Goal: Information Seeking & Learning: Learn about a topic

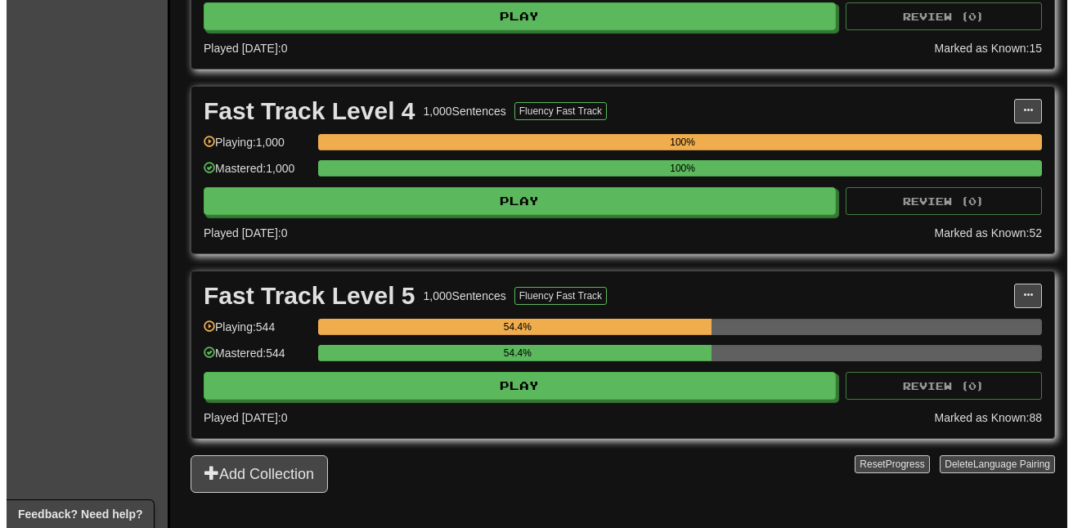
scroll to position [899, 0]
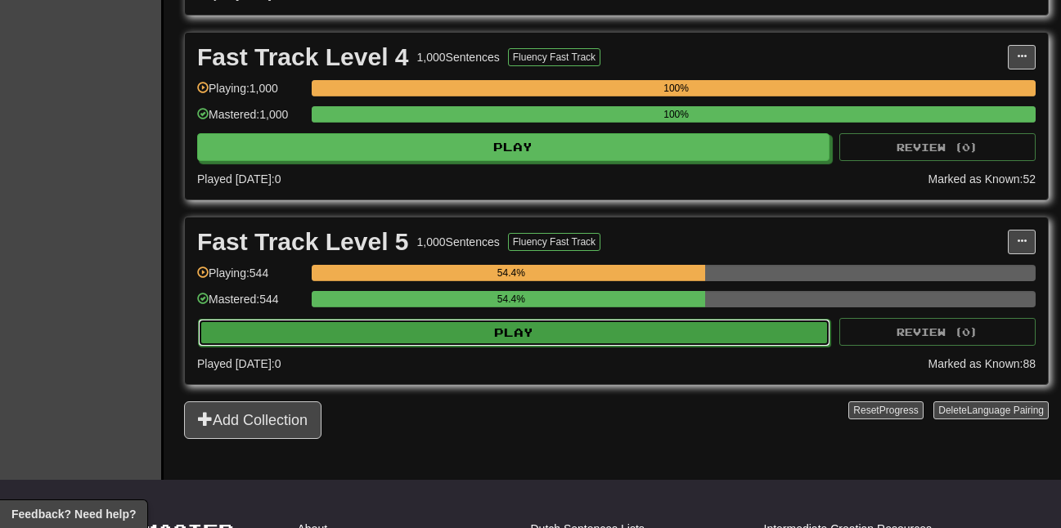
click at [501, 334] on button "Play" at bounding box center [514, 333] width 632 height 28
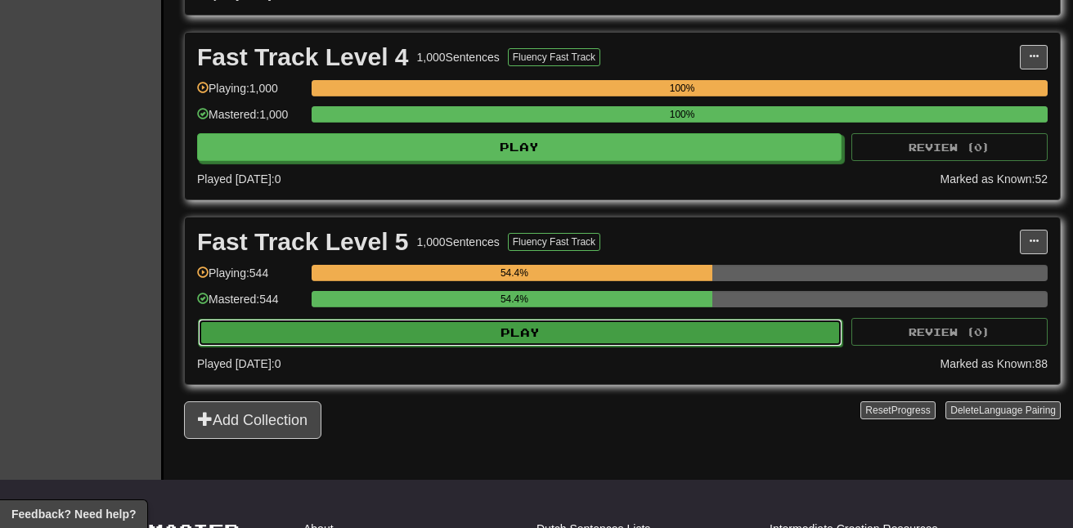
select select "**"
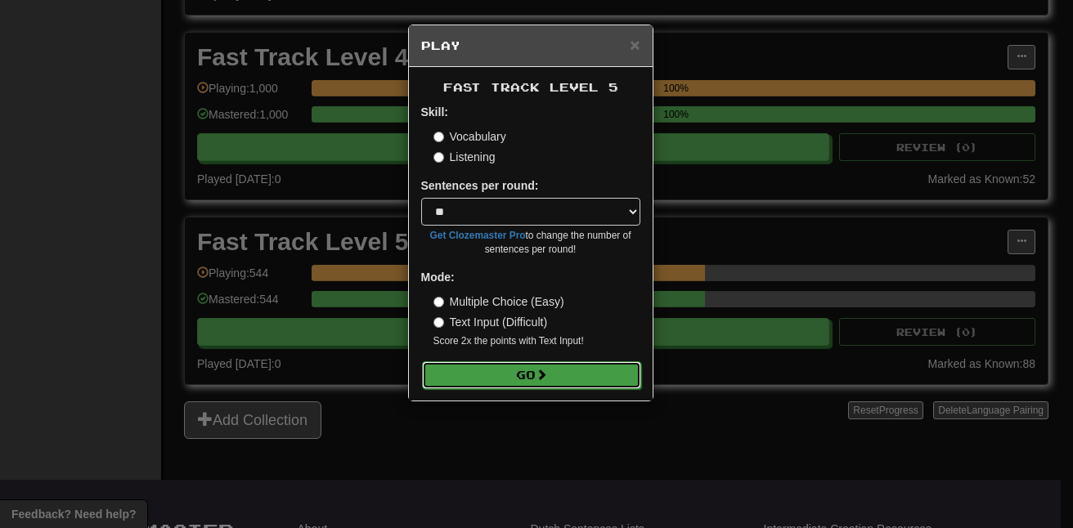
click at [496, 383] on button "Go" at bounding box center [531, 375] width 219 height 28
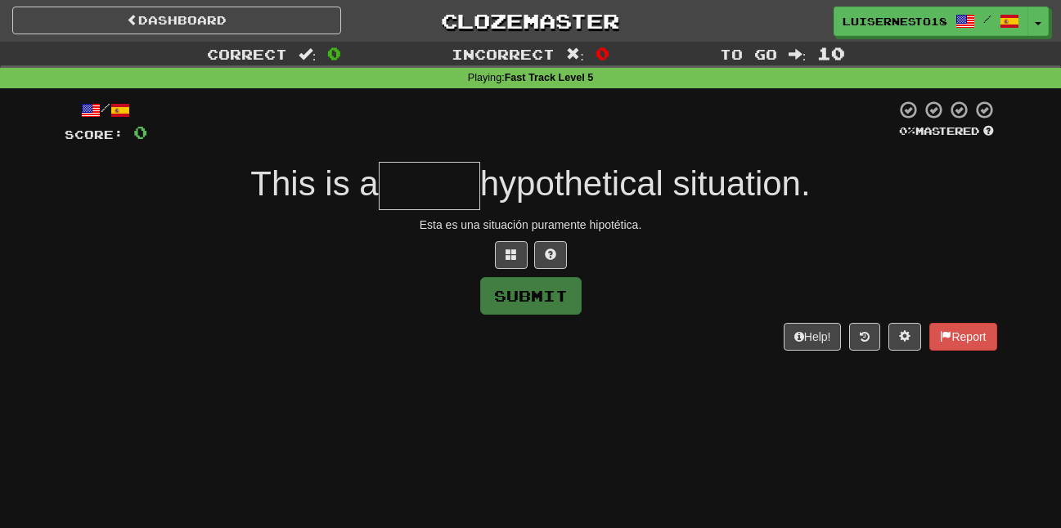
type input "*"
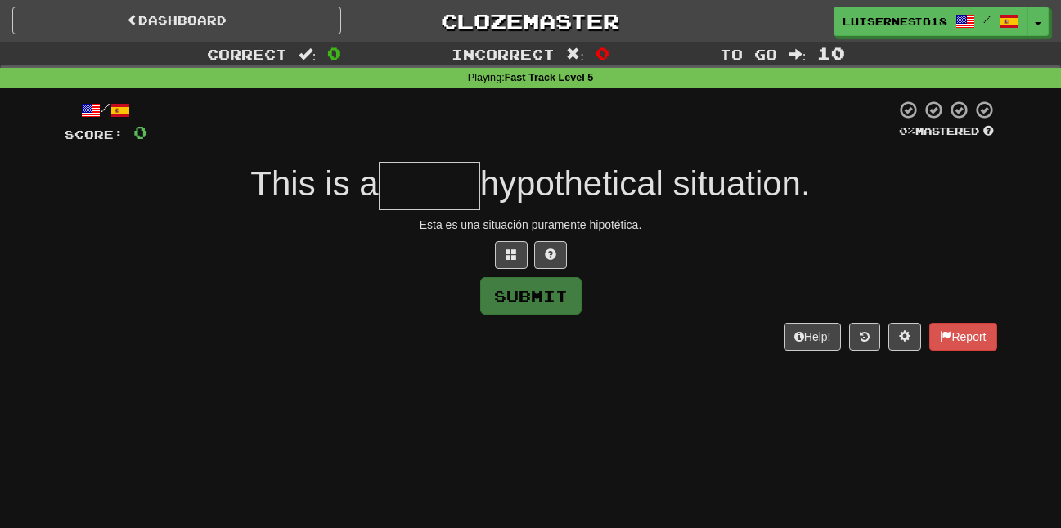
type input "*"
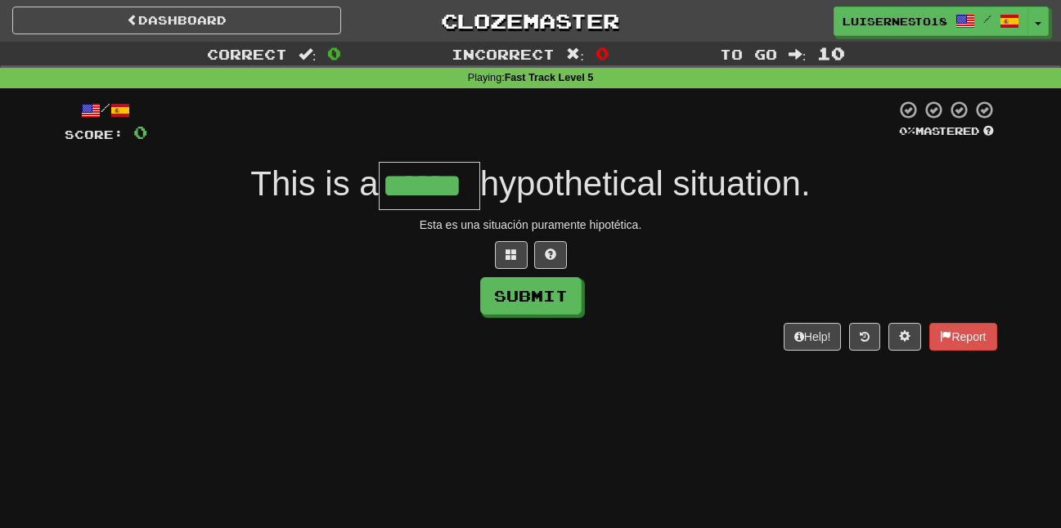
type input "******"
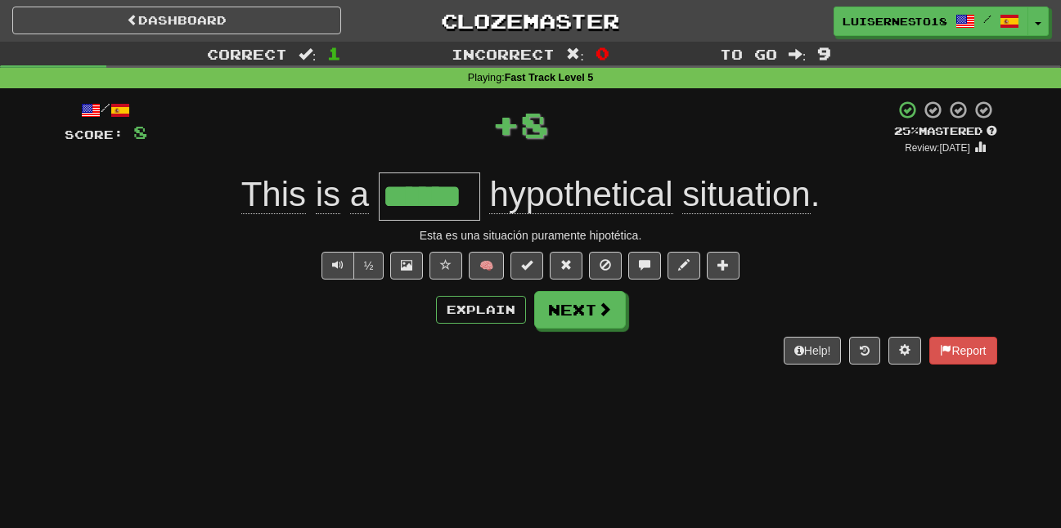
click at [521, 250] on div "/ Score: 8 + 8 25 % Mastered Review: 2025-08-21 This is a ****** hypothetical s…" at bounding box center [531, 232] width 932 height 265
click at [529, 261] on span at bounding box center [526, 264] width 11 height 11
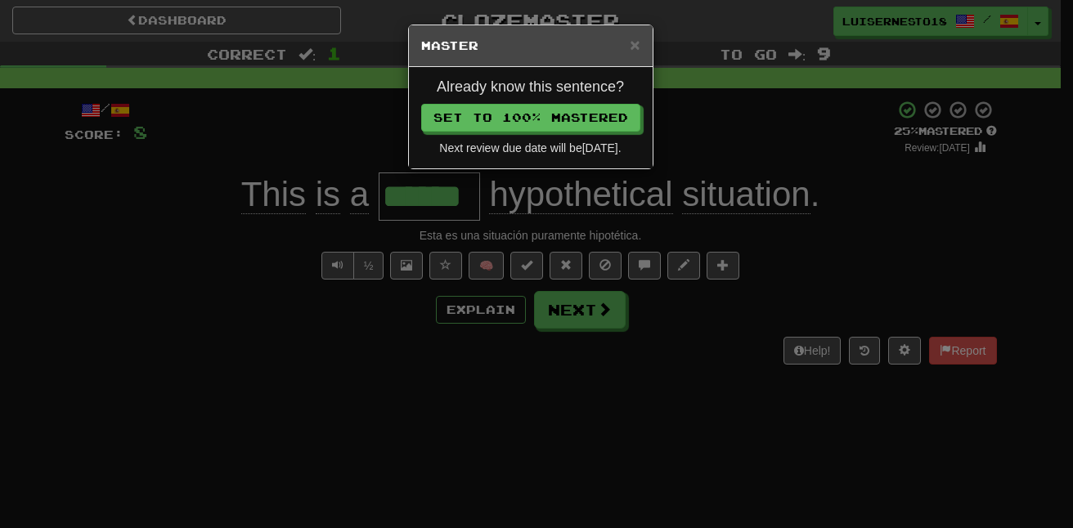
click at [477, 140] on div "Next review due date will be 2026-02-16 ." at bounding box center [530, 148] width 219 height 16
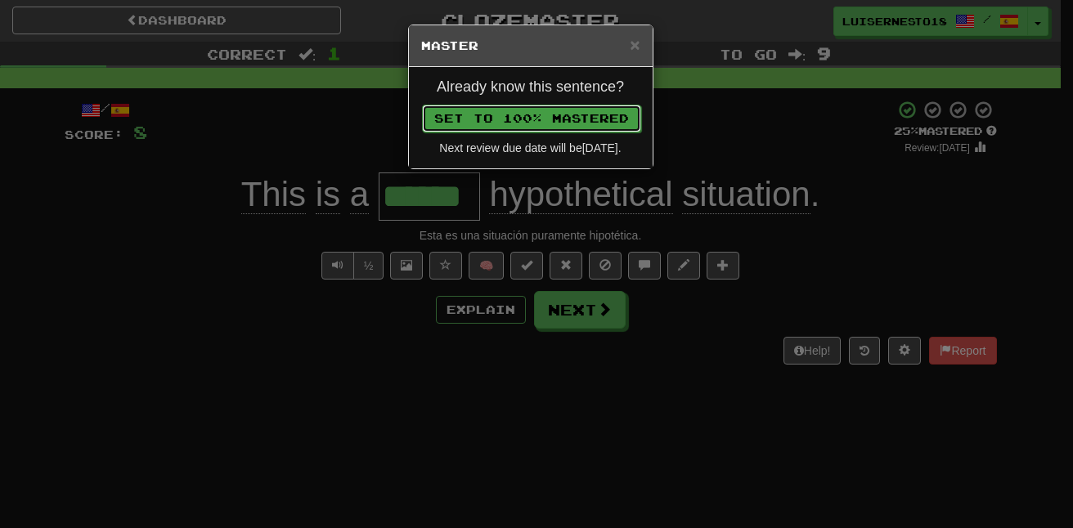
click at [478, 110] on button "Set to 100% Mastered" at bounding box center [531, 119] width 219 height 28
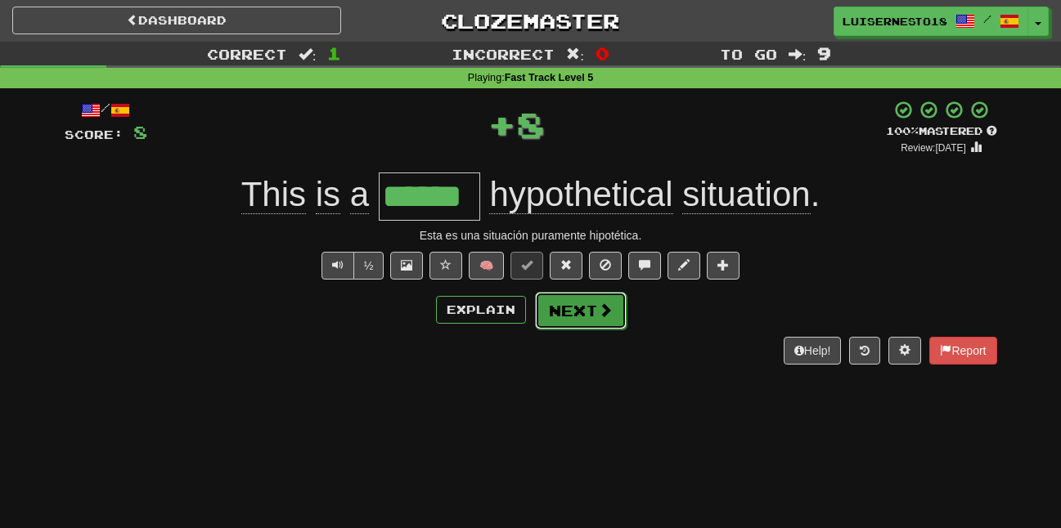
click at [584, 318] on button "Next" at bounding box center [581, 311] width 92 height 38
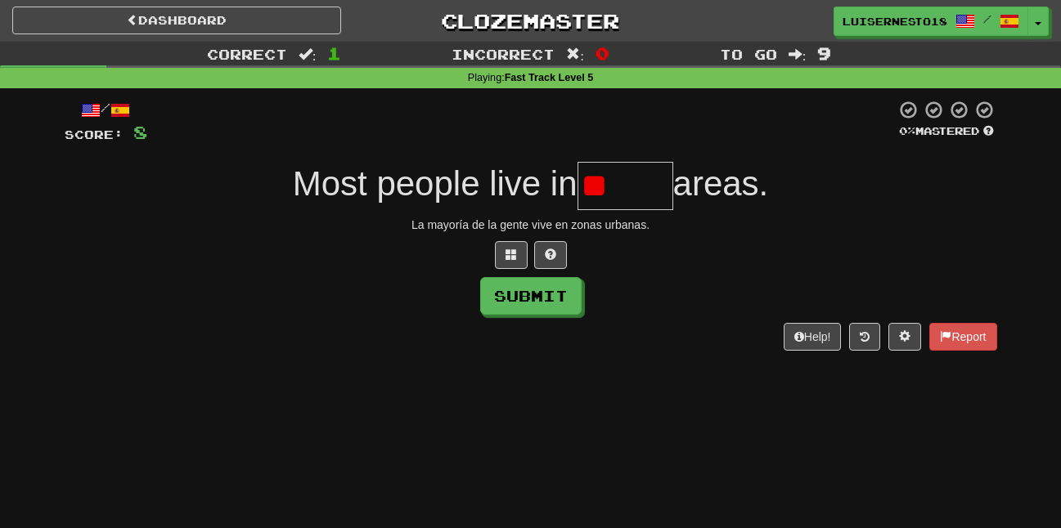
type input "*"
type input "*****"
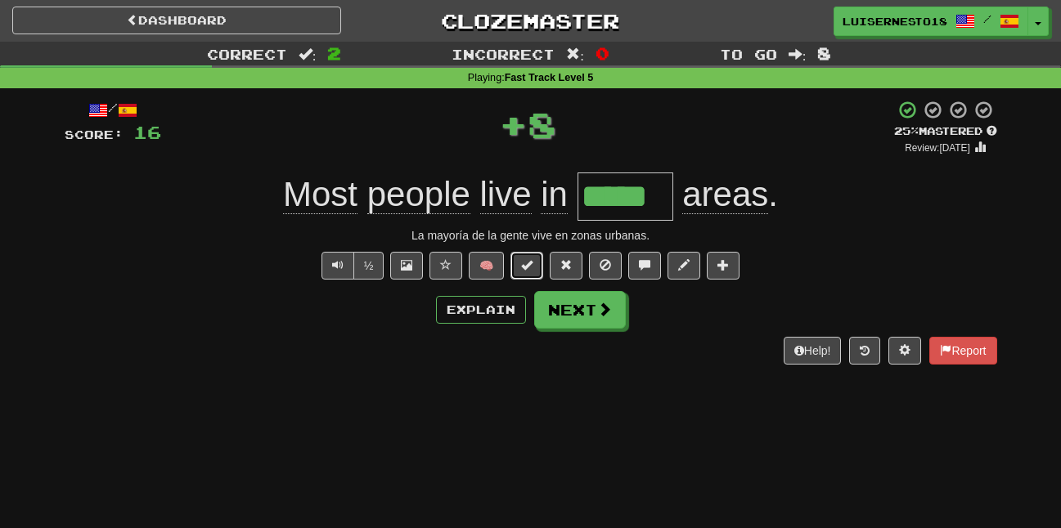
click at [537, 254] on button at bounding box center [526, 266] width 33 height 28
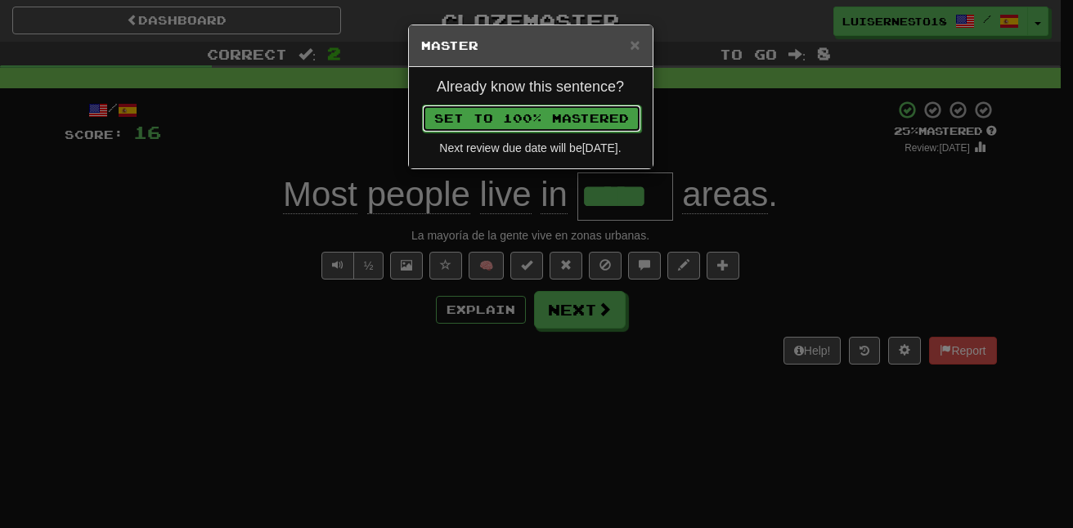
click at [500, 110] on button "Set to 100% Mastered" at bounding box center [531, 119] width 219 height 28
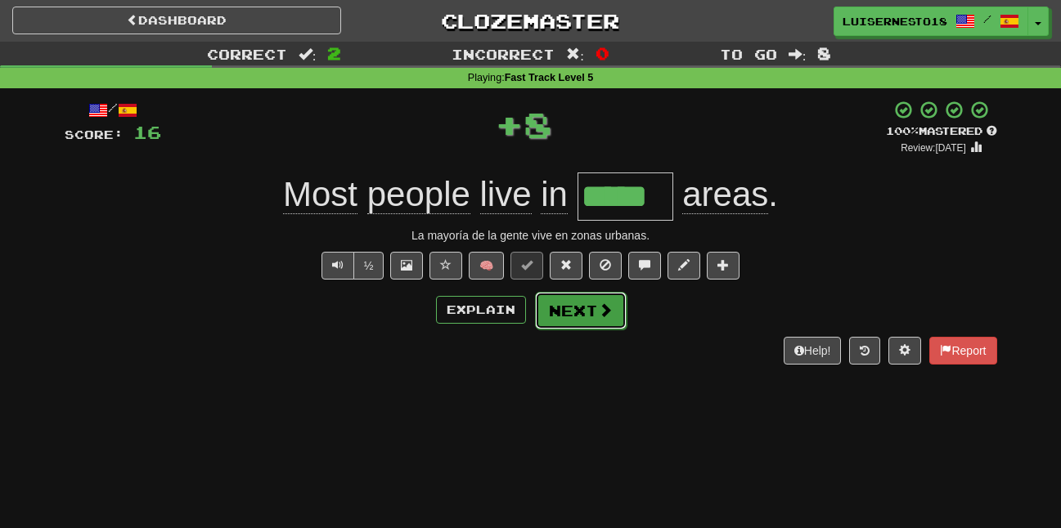
click at [571, 298] on button "Next" at bounding box center [581, 311] width 92 height 38
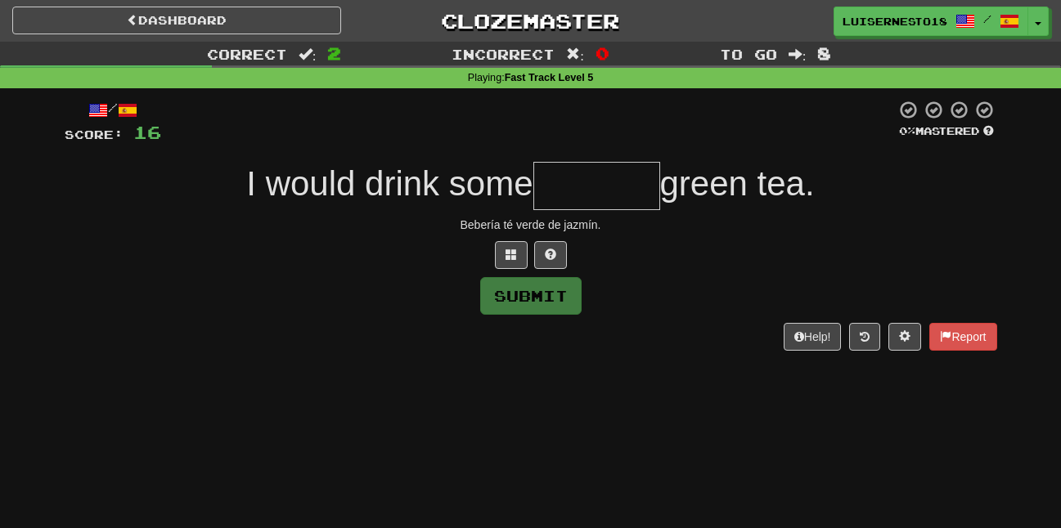
type input "*"
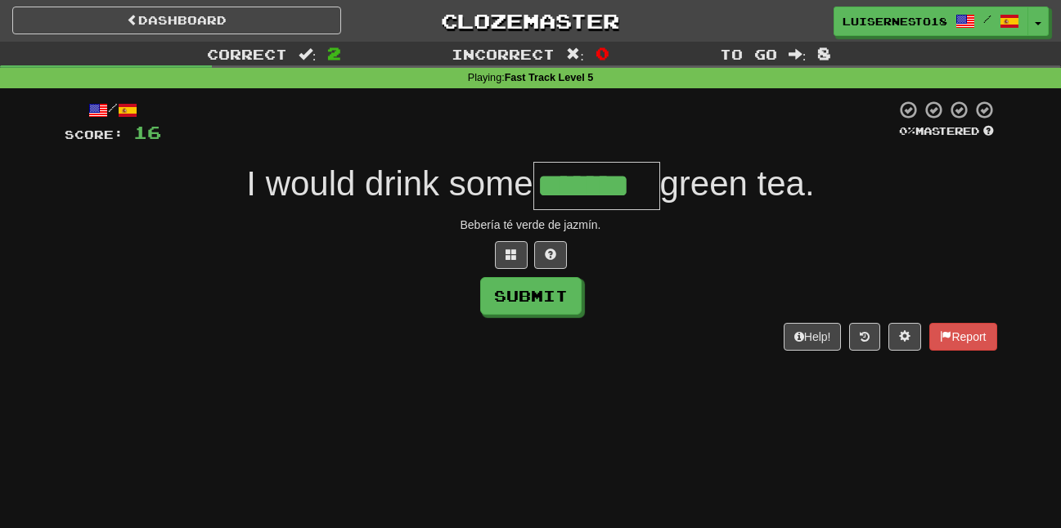
type input "*******"
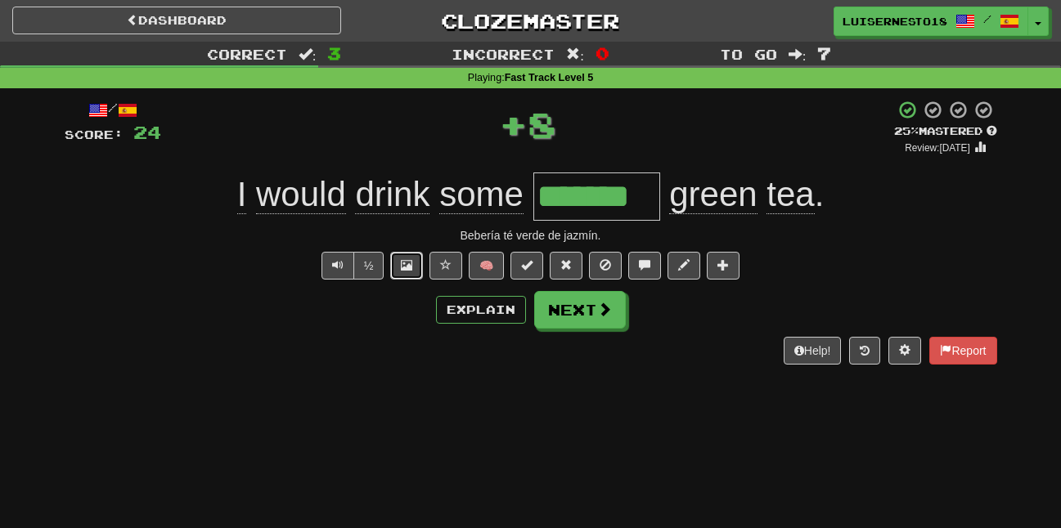
click at [396, 263] on button at bounding box center [406, 266] width 33 height 28
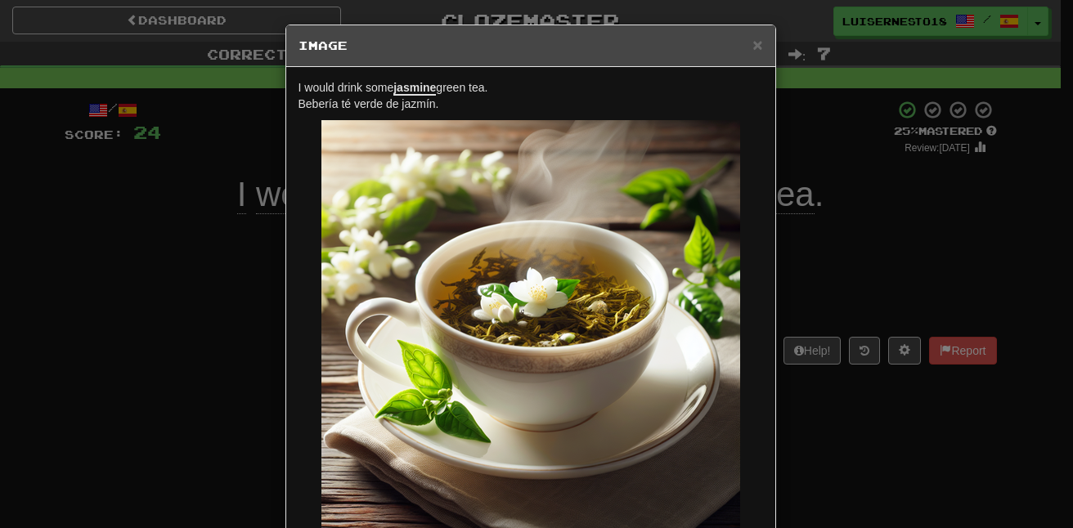
click at [740, 46] on h5 "Image" at bounding box center [530, 46] width 464 height 16
click at [752, 44] on span "×" at bounding box center [757, 44] width 10 height 19
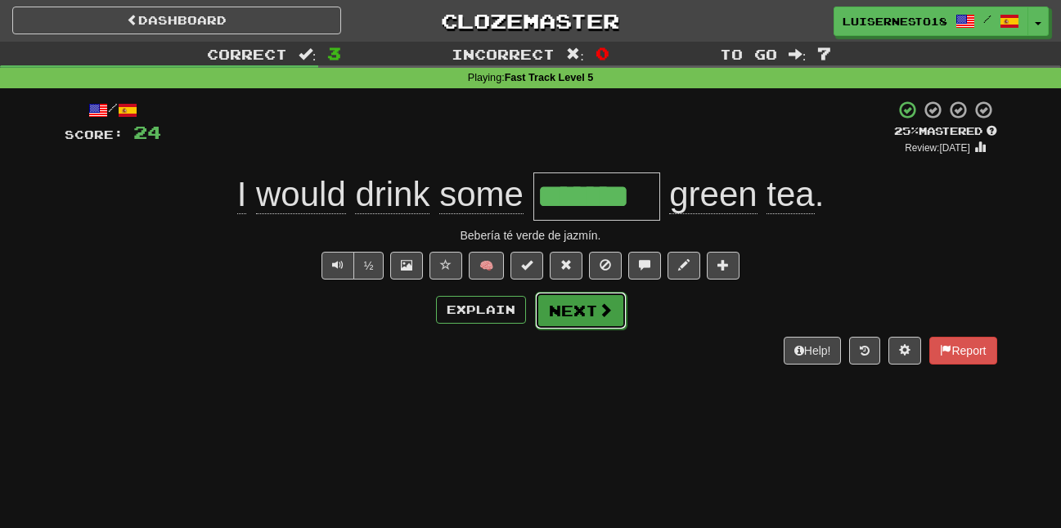
click at [591, 307] on button "Next" at bounding box center [581, 311] width 92 height 38
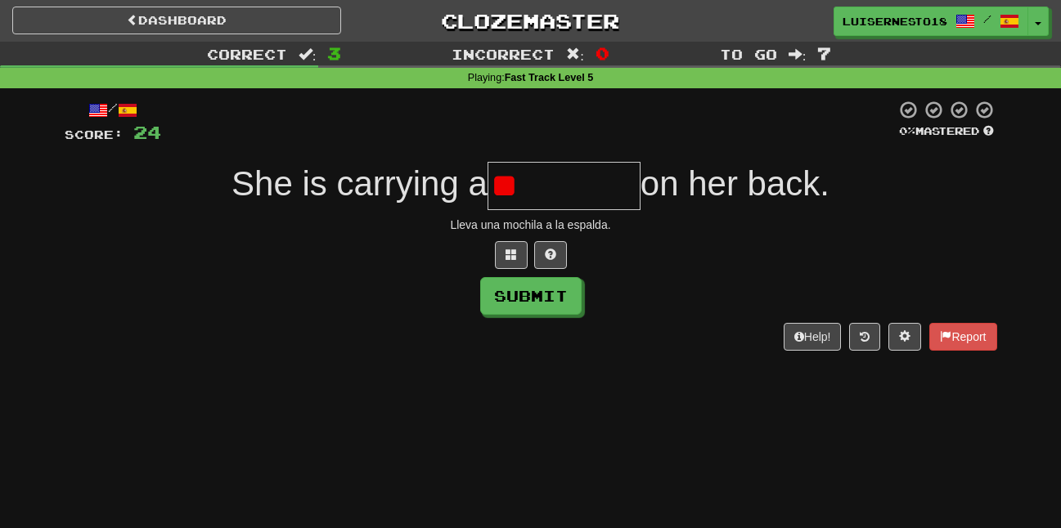
type input "*"
type input "********"
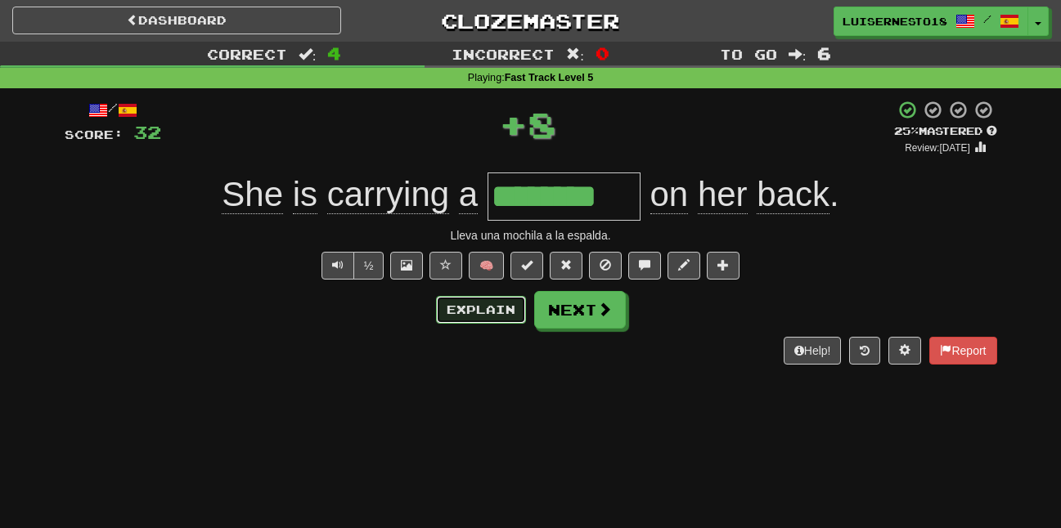
click at [520, 299] on button "Explain" at bounding box center [481, 310] width 90 height 28
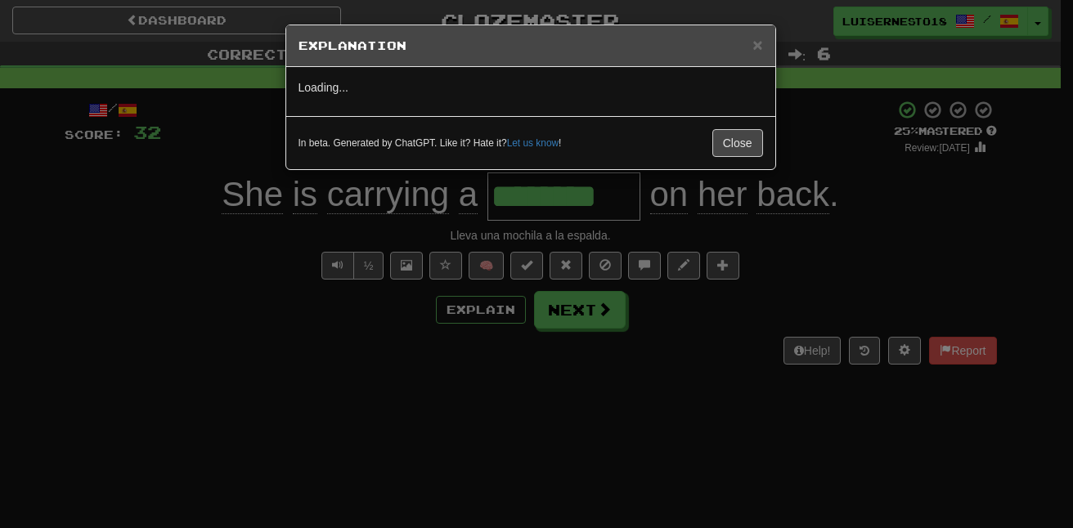
drag, startPoint x: 511, startPoint y: 274, endPoint x: 517, endPoint y: 265, distance: 10.7
click at [512, 272] on div "× Explanation Loading... In beta. Generated by ChatGPT. Like it? Hate it? Let u…" at bounding box center [536, 264] width 1073 height 528
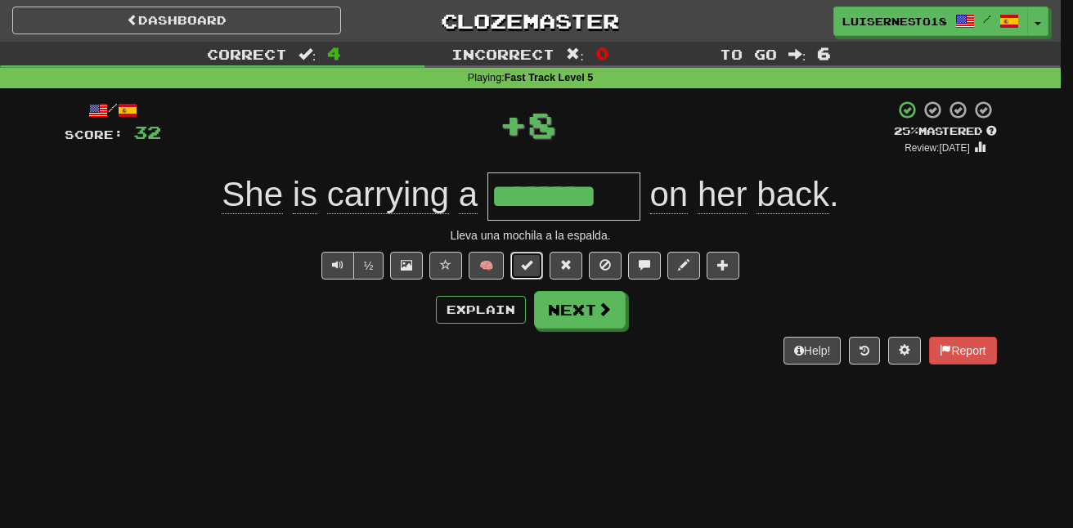
click at [522, 262] on span at bounding box center [526, 264] width 11 height 11
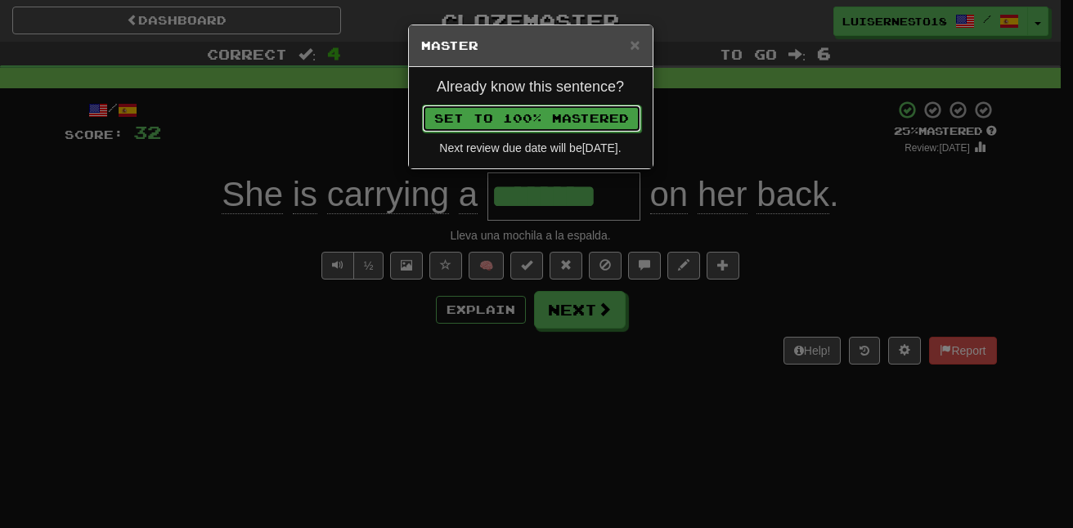
click at [458, 119] on button "Set to 100% Mastered" at bounding box center [531, 119] width 219 height 28
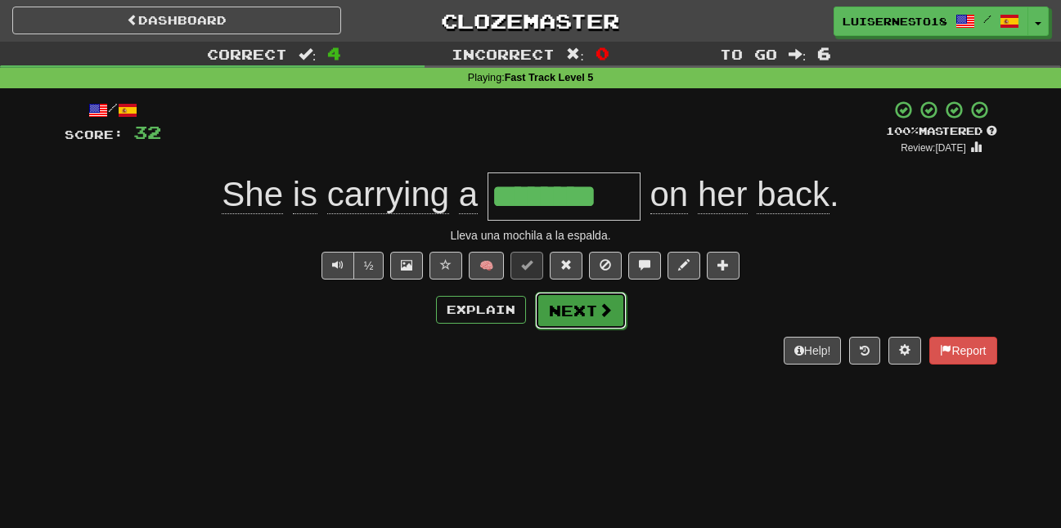
click at [554, 306] on button "Next" at bounding box center [581, 311] width 92 height 38
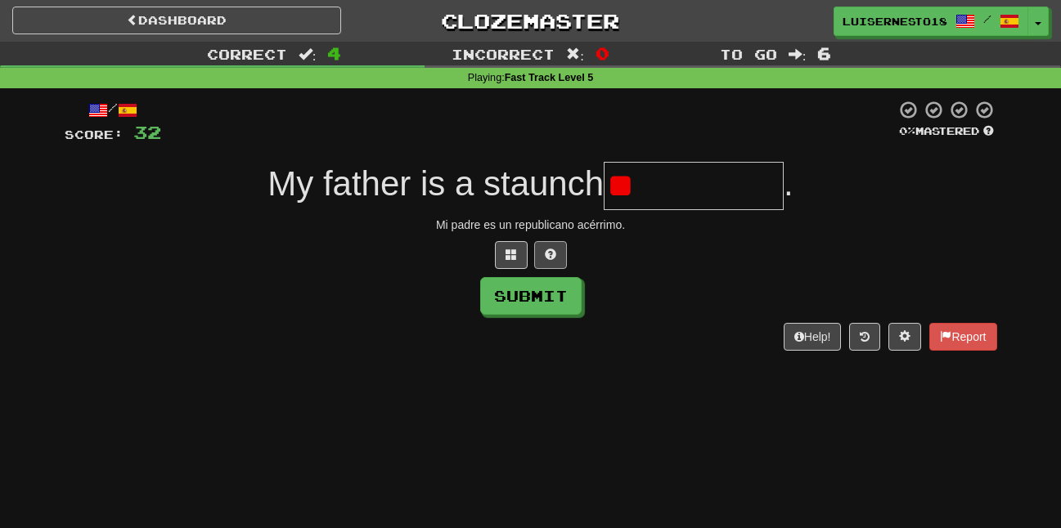
type input "*"
type input "**********"
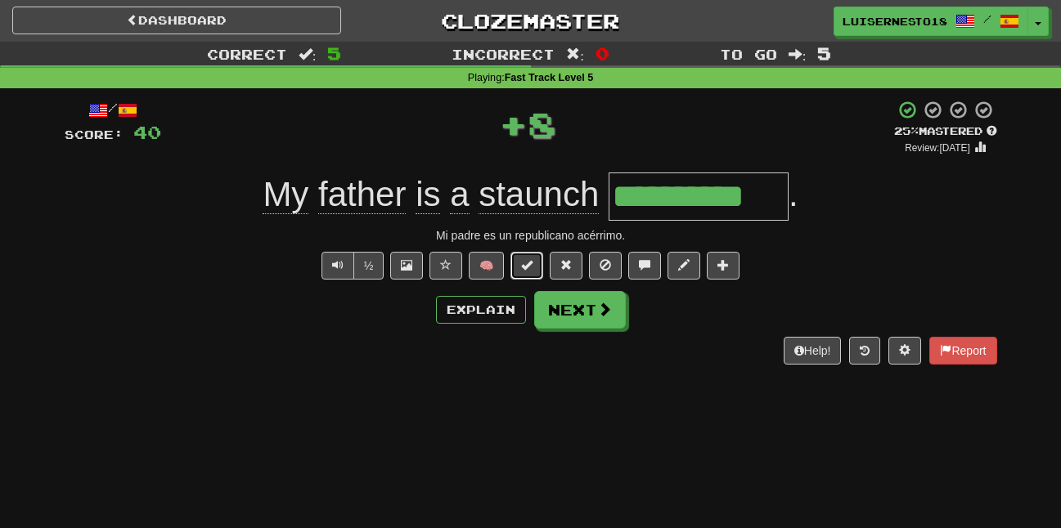
click at [519, 259] on button at bounding box center [526, 266] width 33 height 28
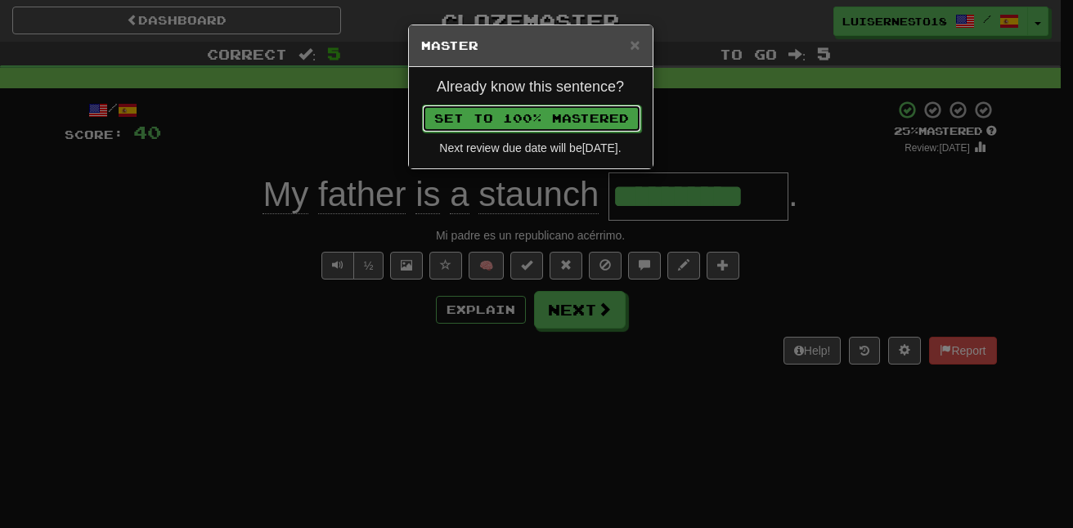
click at [493, 112] on button "Set to 100% Mastered" at bounding box center [531, 119] width 219 height 28
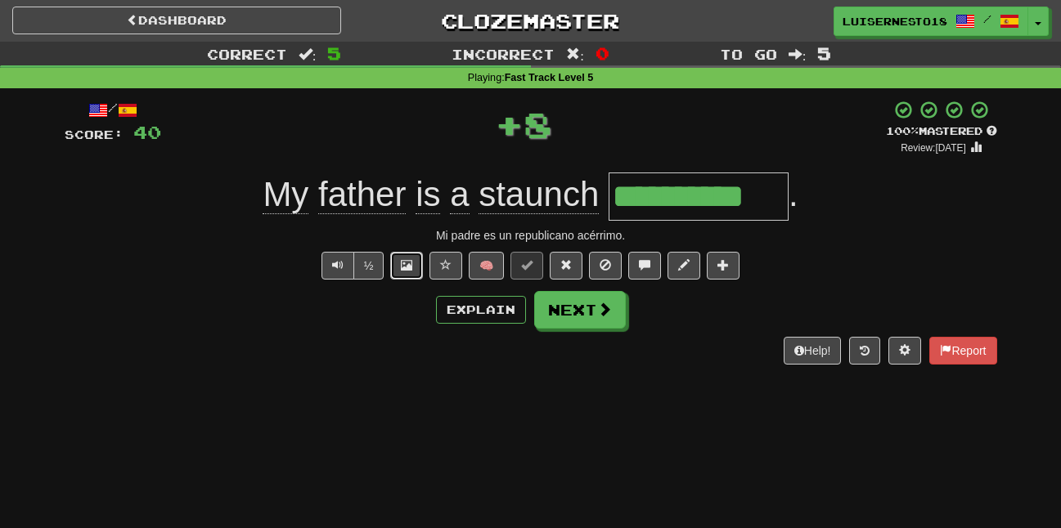
click at [407, 262] on span at bounding box center [406, 264] width 11 height 11
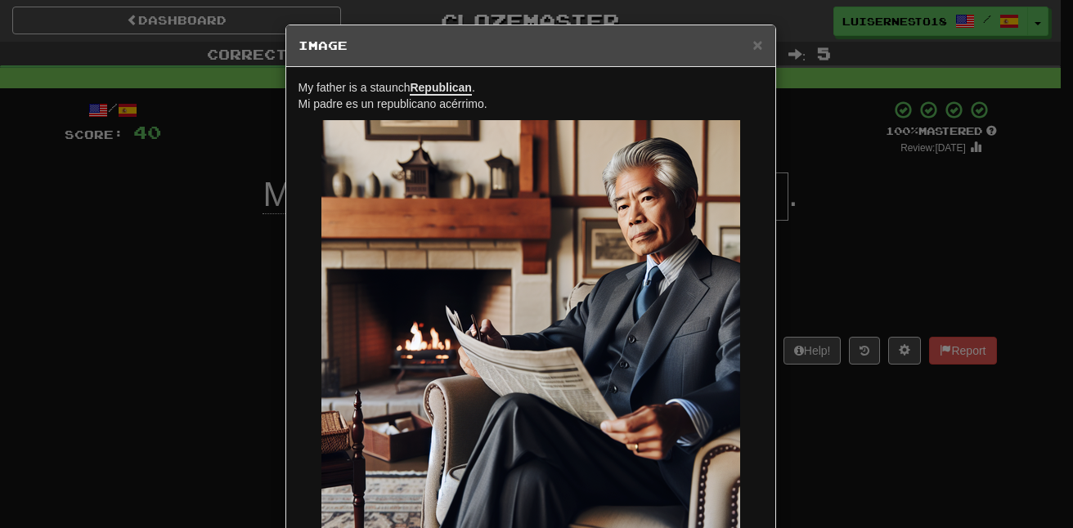
click at [543, 47] on h5 "Image" at bounding box center [530, 46] width 464 height 16
drag, startPoint x: 750, startPoint y: 38, endPoint x: 746, endPoint y: 52, distance: 13.7
click at [752, 38] on span "×" at bounding box center [757, 44] width 10 height 19
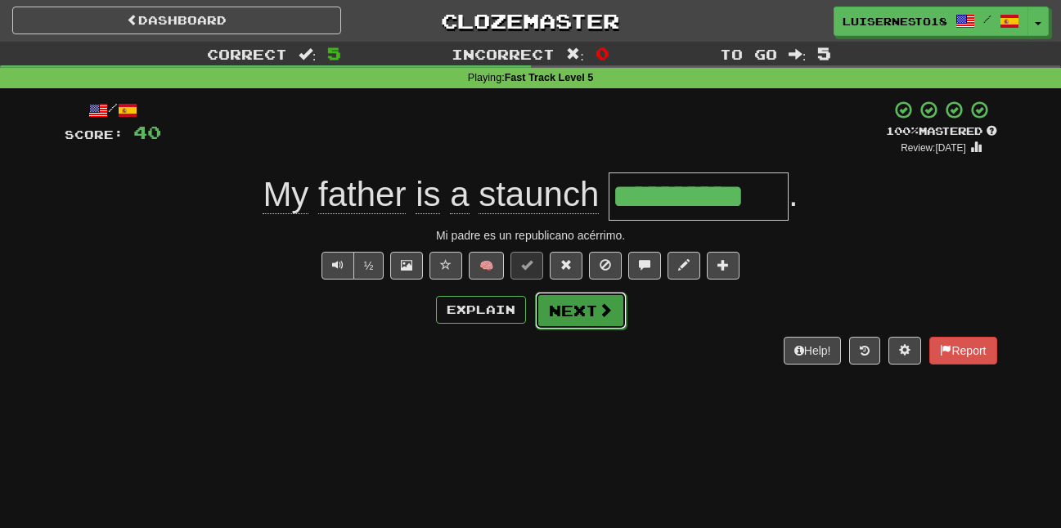
click at [565, 316] on button "Next" at bounding box center [581, 311] width 92 height 38
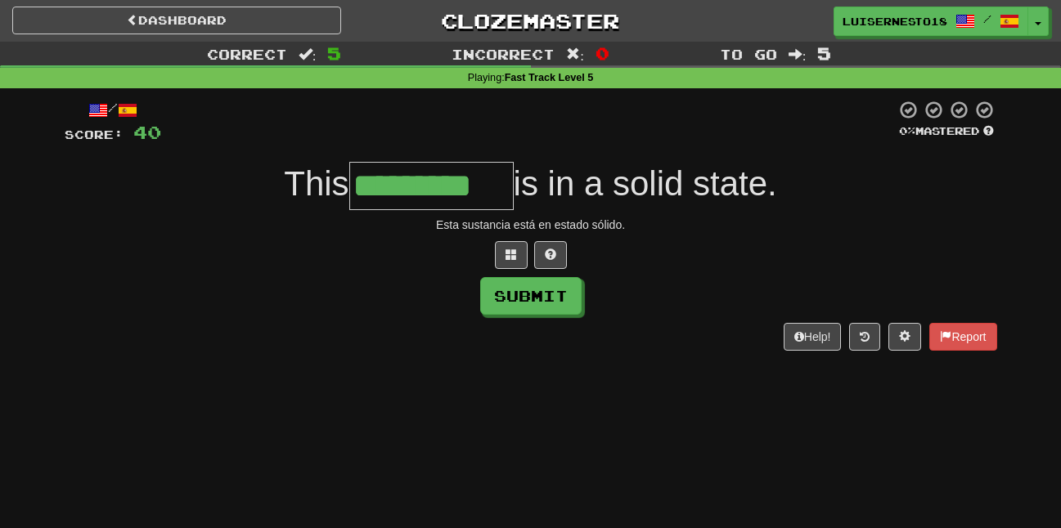
type input "*********"
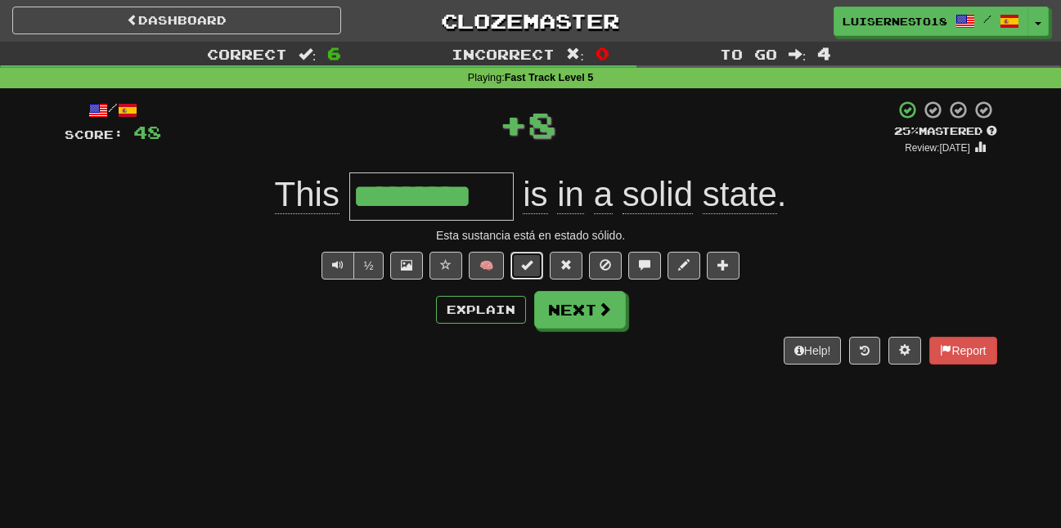
click at [528, 253] on button at bounding box center [526, 266] width 33 height 28
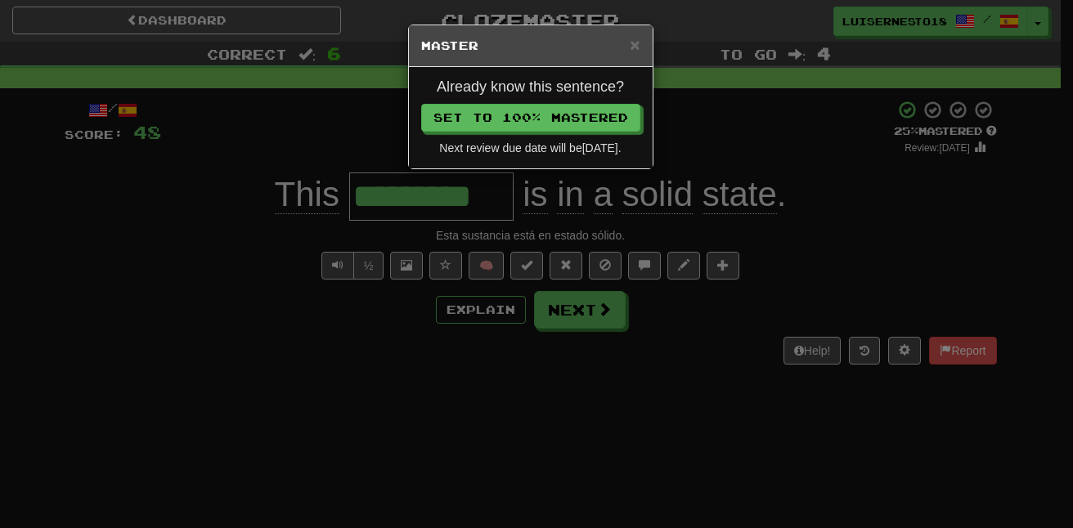
click at [457, 128] on div "Already know this sentence? Set to 100% Mastered Next review due date will be 2…" at bounding box center [531, 117] width 244 height 101
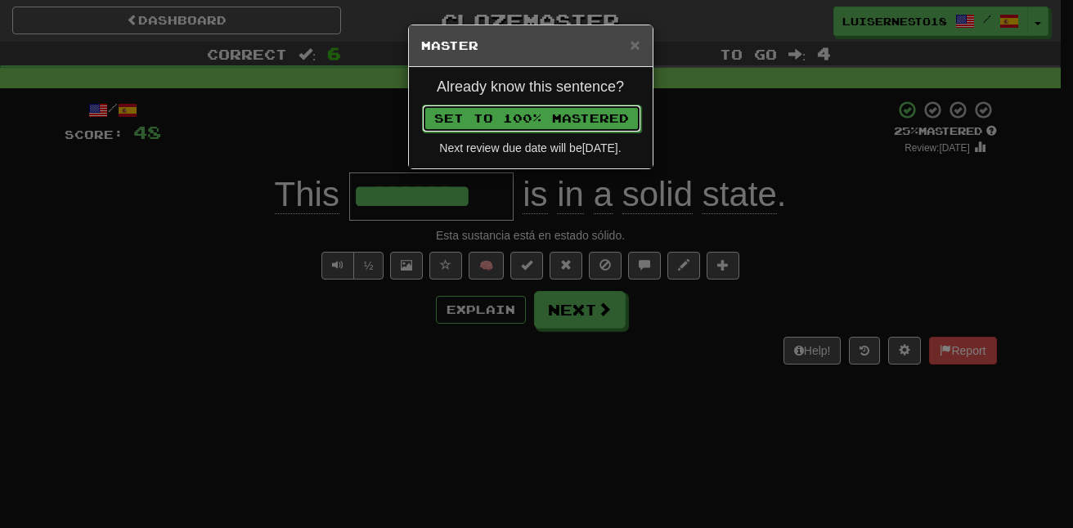
click at [457, 115] on button "Set to 100% Mastered" at bounding box center [531, 119] width 219 height 28
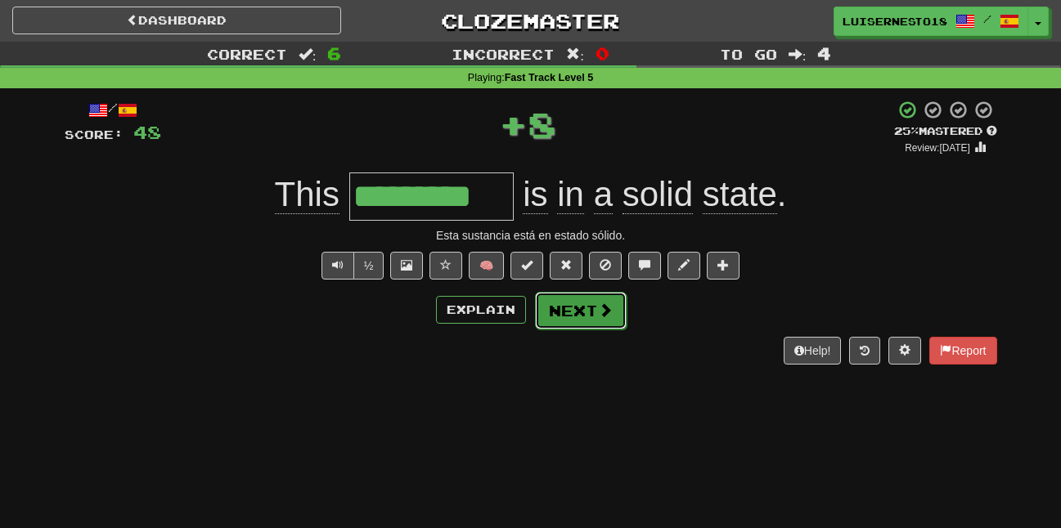
click at [571, 304] on button "Next" at bounding box center [581, 311] width 92 height 38
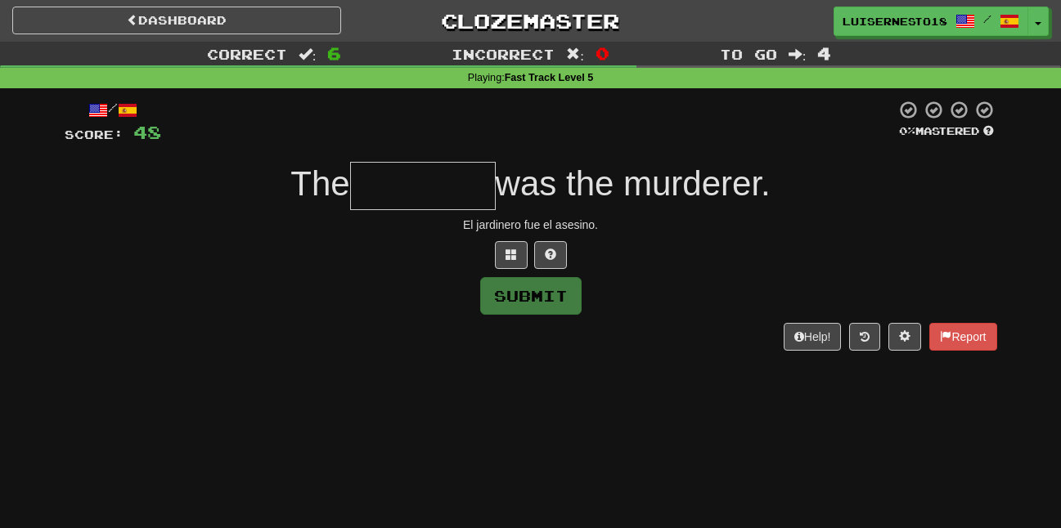
type input "*"
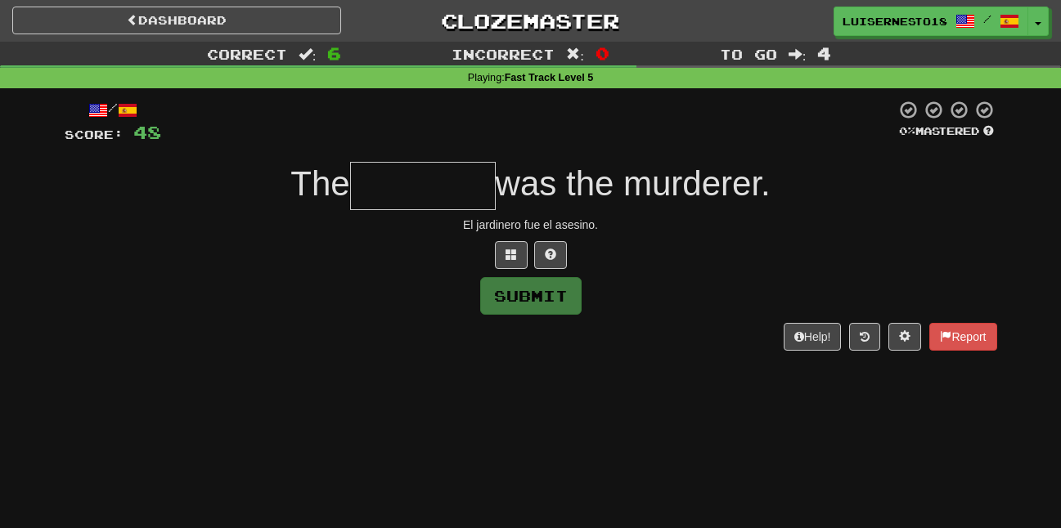
type input "*"
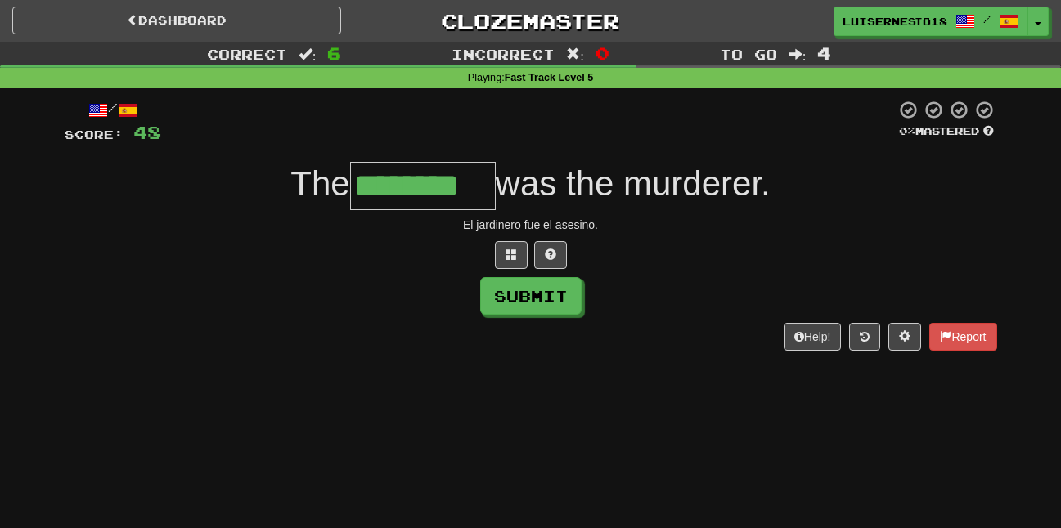
type input "********"
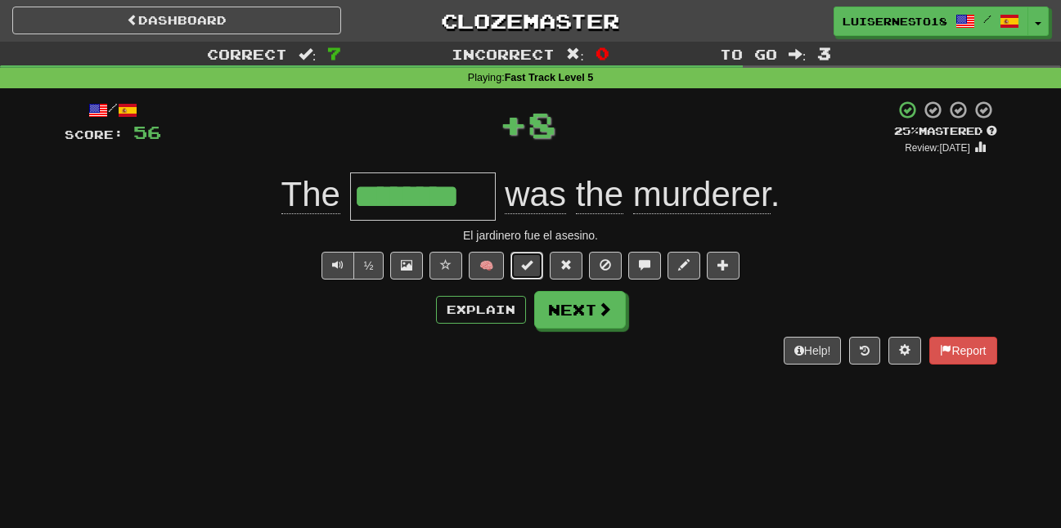
click at [524, 276] on button at bounding box center [526, 266] width 33 height 28
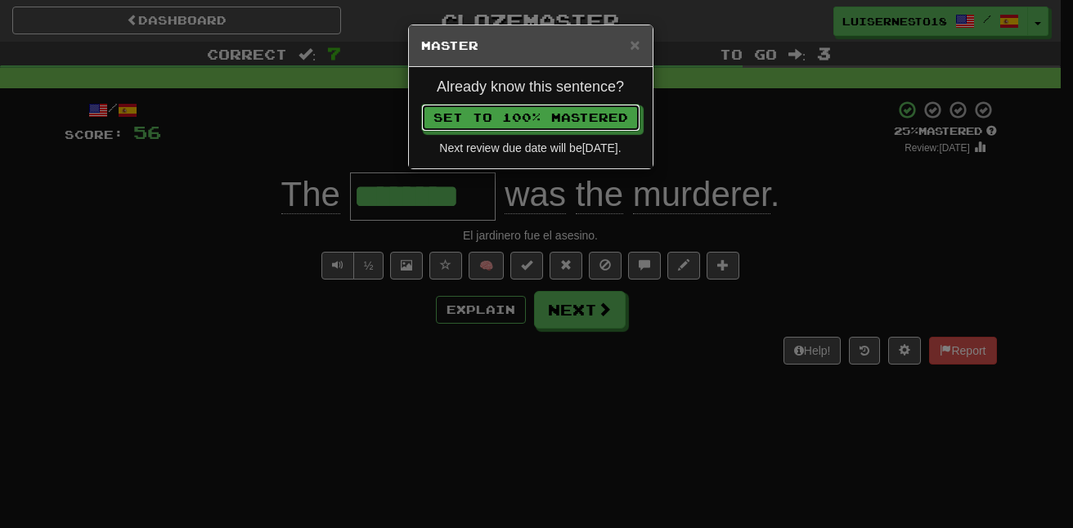
click at [464, 77] on div "Already know this sentence? Set to 100% Mastered Next review due date will be 2…" at bounding box center [531, 117] width 244 height 101
click at [472, 117] on button "Set to 100% Mastered" at bounding box center [531, 119] width 219 height 28
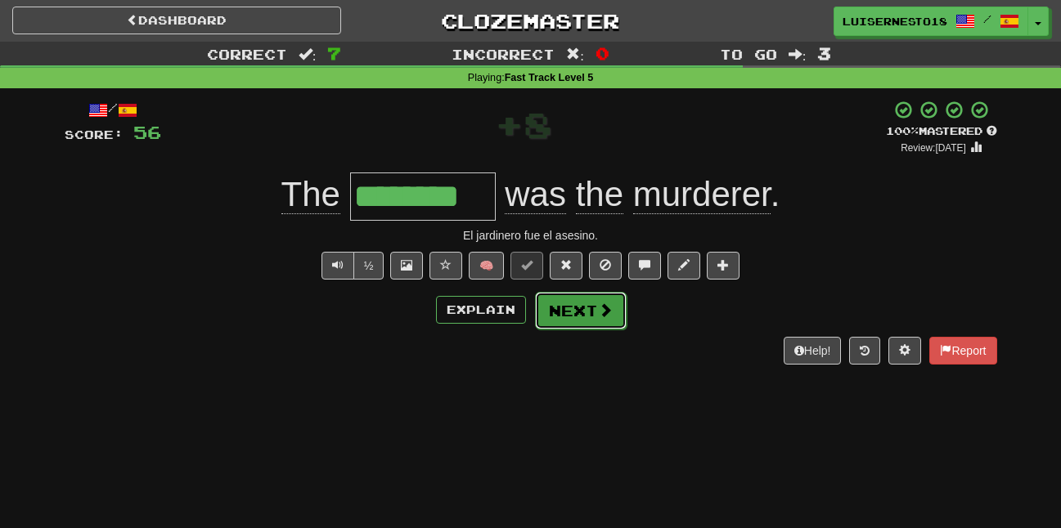
click at [598, 304] on span at bounding box center [605, 310] width 15 height 15
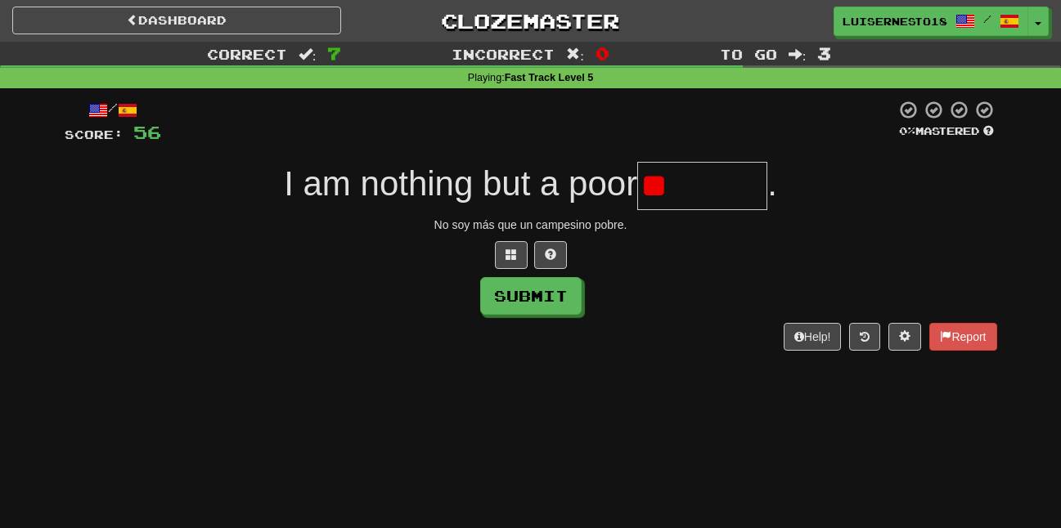
type input "*"
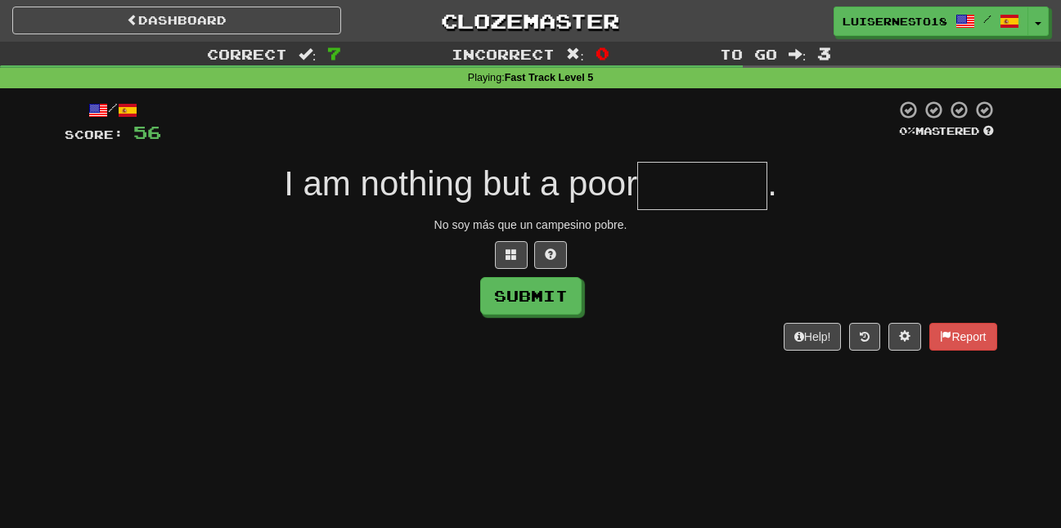
type input "*"
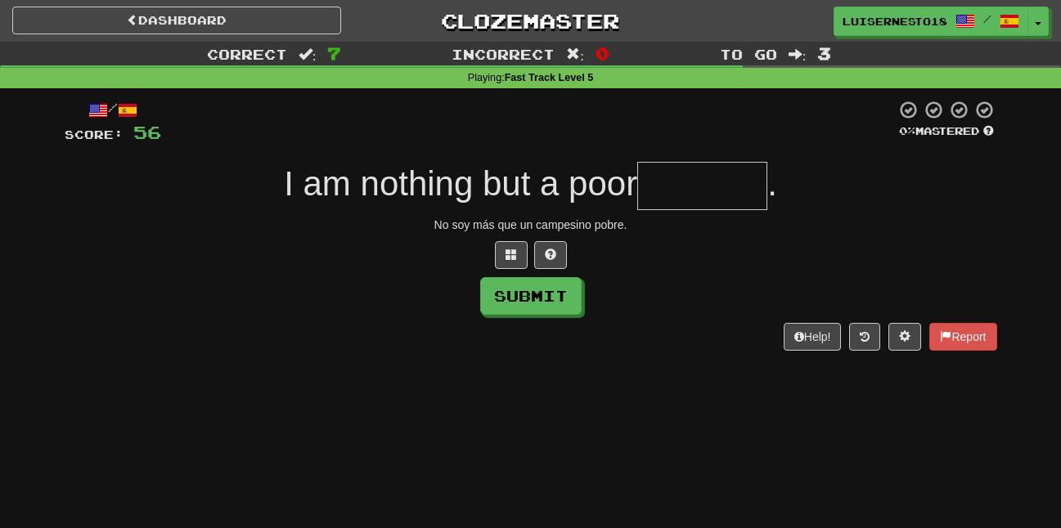
type input "*"
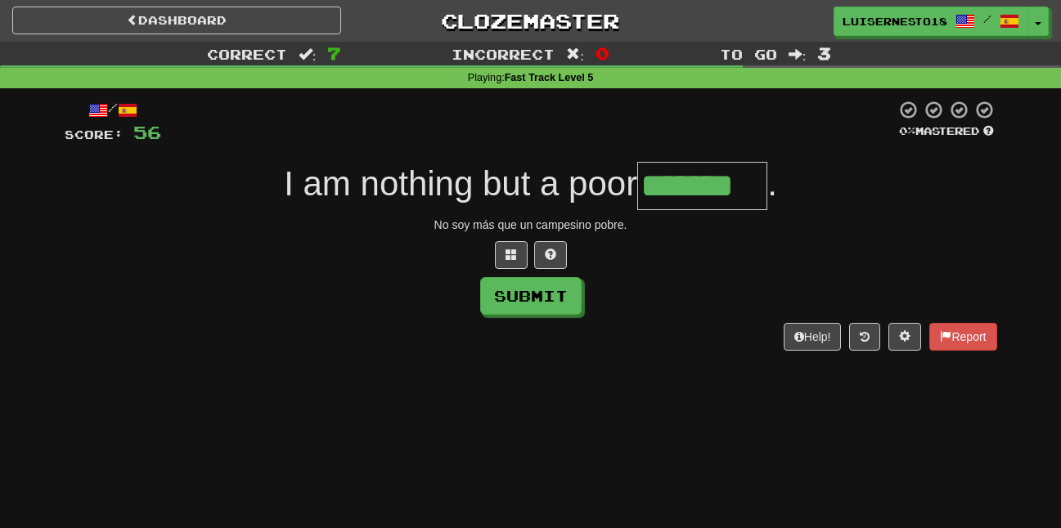
type input "*******"
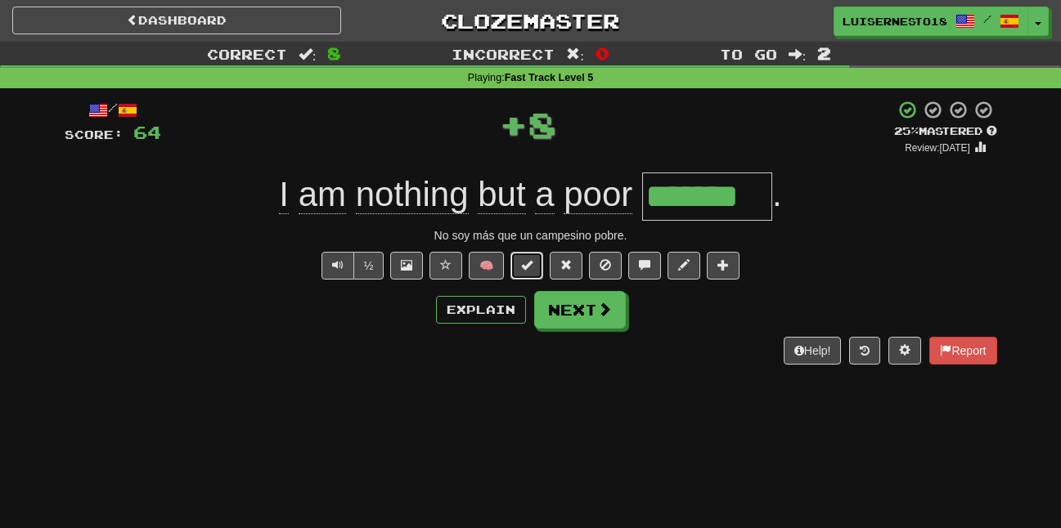
click at [535, 267] on button at bounding box center [526, 266] width 33 height 28
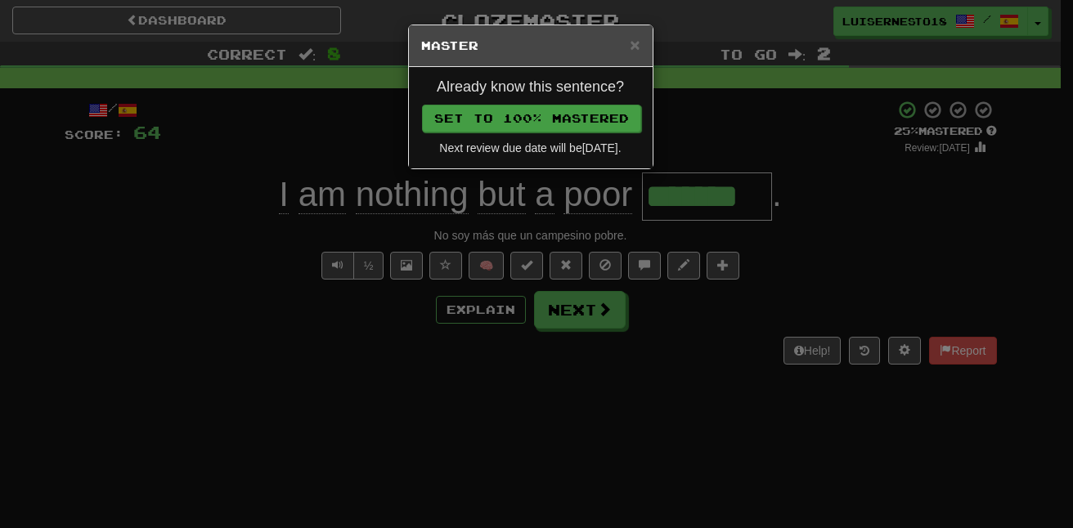
click at [449, 118] on div "Already know this sentence? Set to 100% Mastered Next review due date will be 2…" at bounding box center [531, 117] width 244 height 101
click at [446, 112] on button "Set to 100% Mastered" at bounding box center [531, 119] width 219 height 28
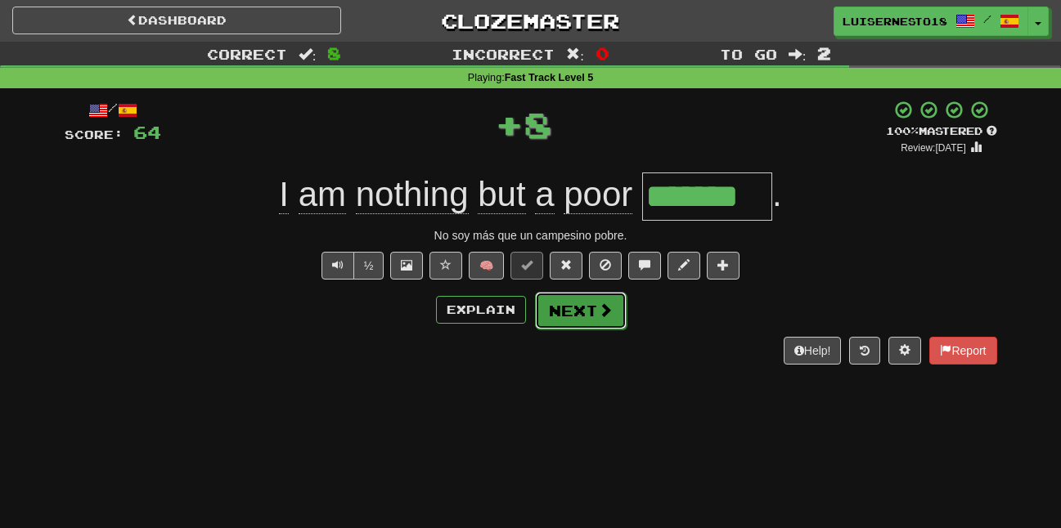
click at [551, 301] on button "Next" at bounding box center [581, 311] width 92 height 38
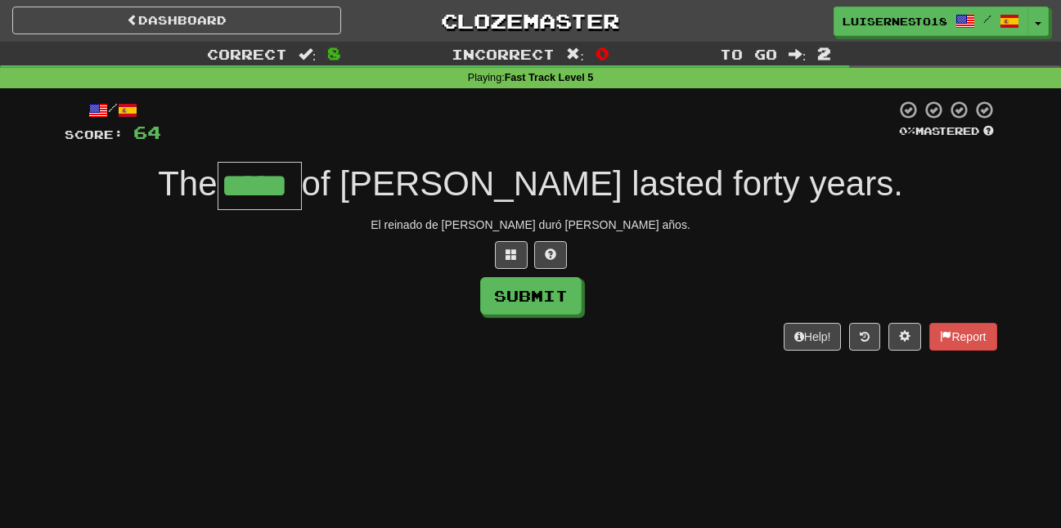
type input "*****"
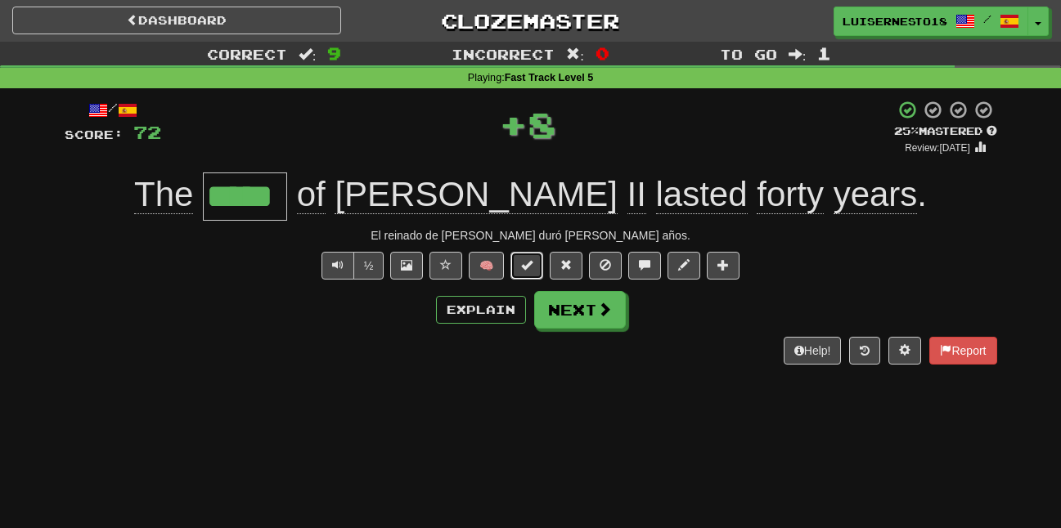
click at [522, 276] on button at bounding box center [526, 266] width 33 height 28
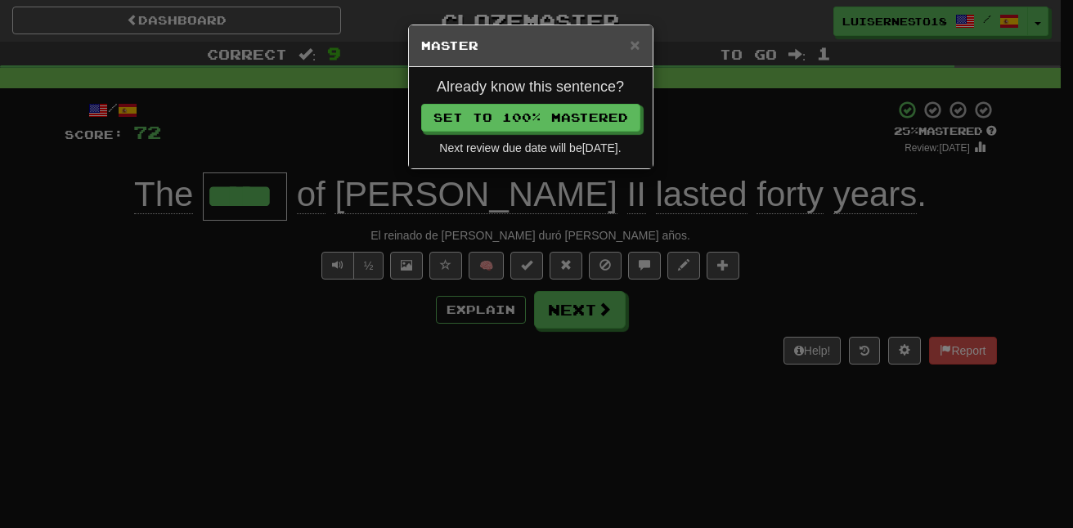
click at [468, 75] on div "Already know this sentence? Set to 100% Mastered Next review due date will be 2…" at bounding box center [531, 117] width 244 height 101
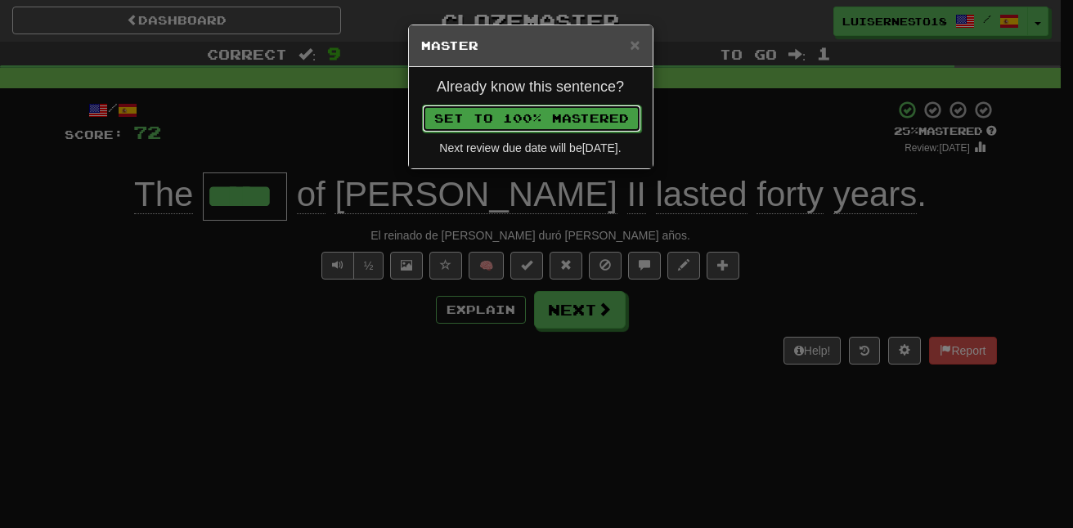
click at [473, 106] on button "Set to 100% Mastered" at bounding box center [531, 119] width 219 height 28
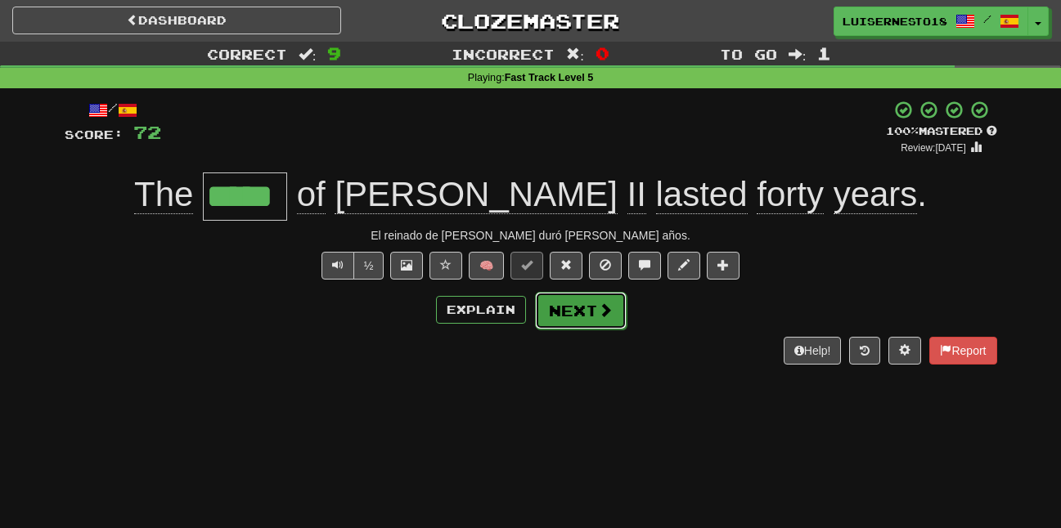
click at [591, 297] on button "Next" at bounding box center [581, 311] width 92 height 38
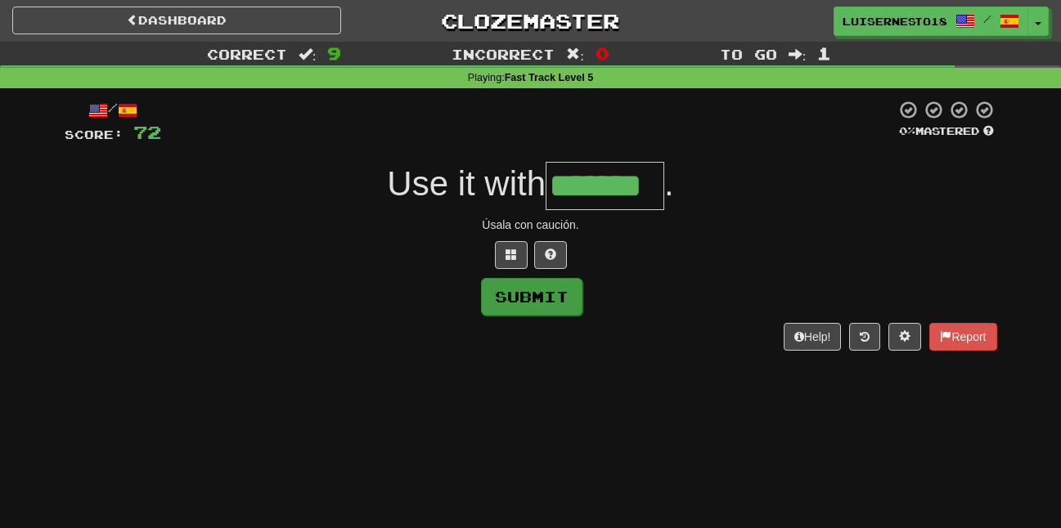
type input "*******"
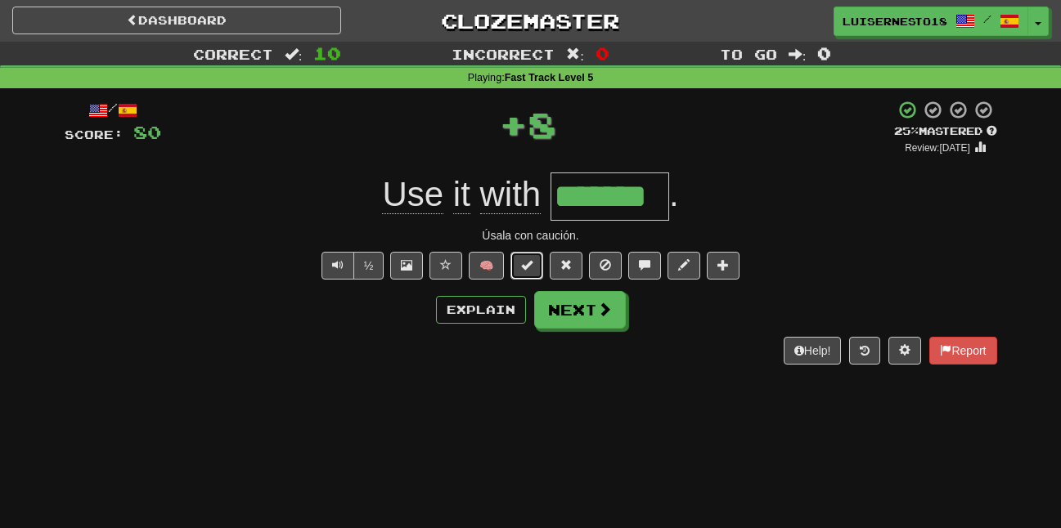
click at [518, 265] on button at bounding box center [526, 266] width 33 height 28
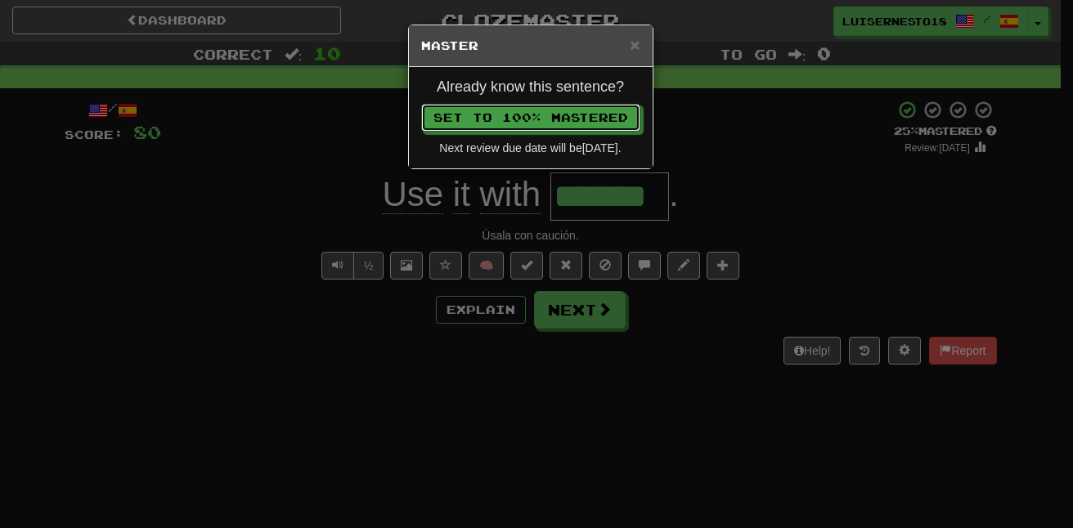
click at [463, 82] on h4 "Already know this sentence?" at bounding box center [530, 87] width 219 height 16
click at [463, 117] on button "Set to 100% Mastered" at bounding box center [531, 119] width 219 height 28
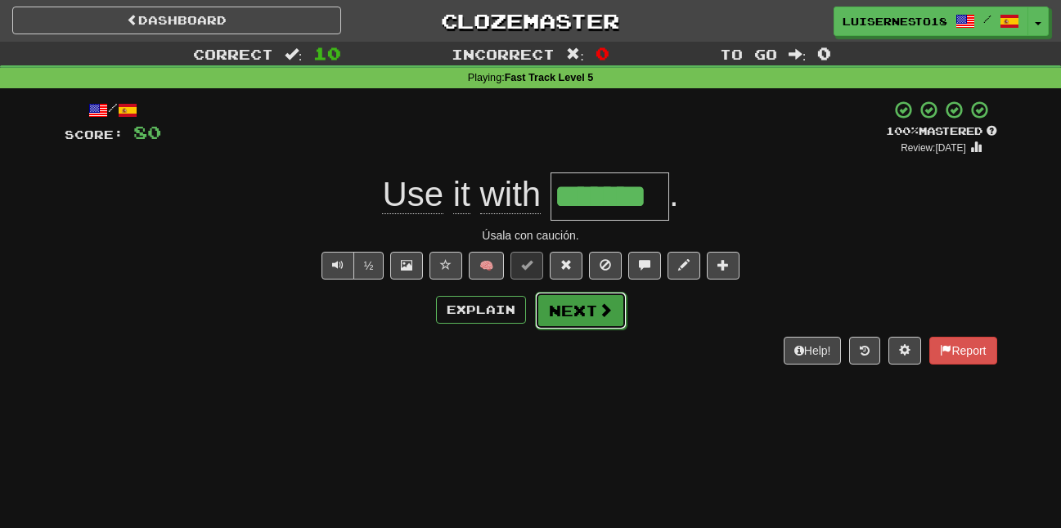
click at [600, 315] on span at bounding box center [605, 310] width 15 height 15
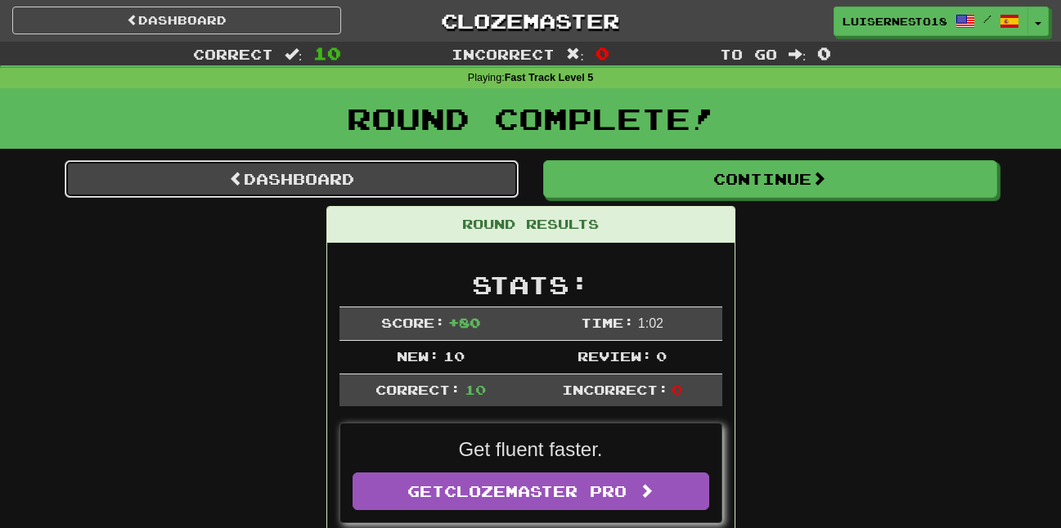
click at [278, 167] on link "Dashboard" at bounding box center [292, 179] width 454 height 38
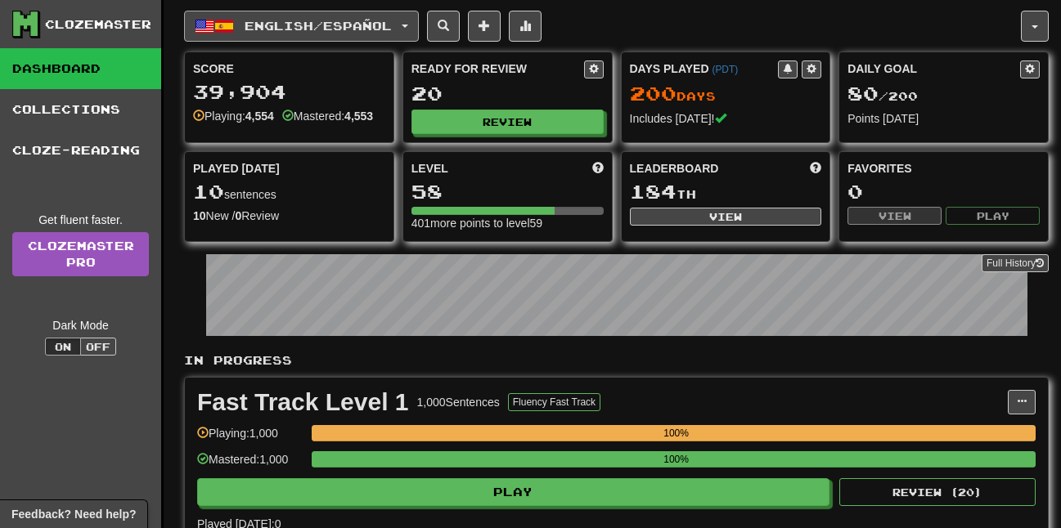
click at [306, 26] on span "English / Español" at bounding box center [317, 26] width 147 height 14
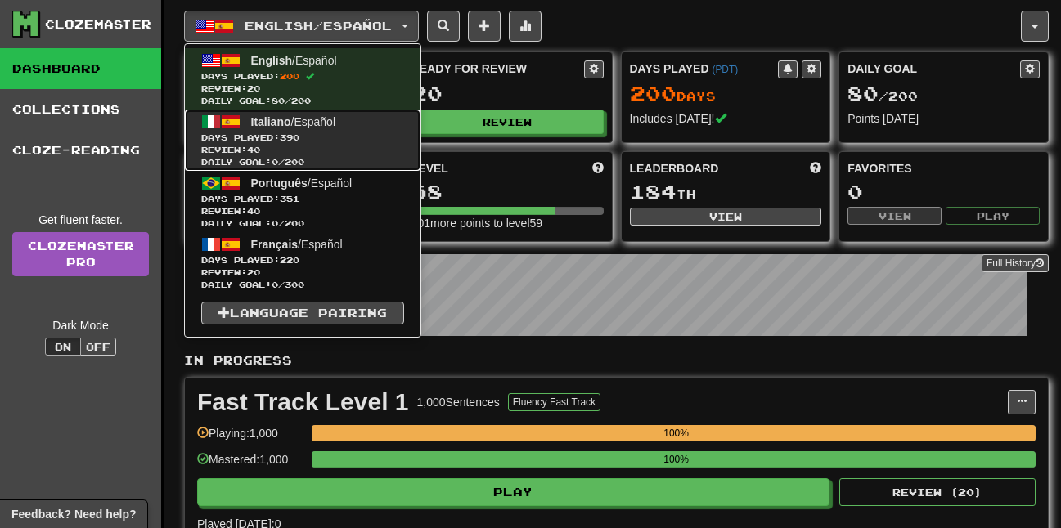
click at [283, 115] on span "Italiano" at bounding box center [271, 121] width 40 height 13
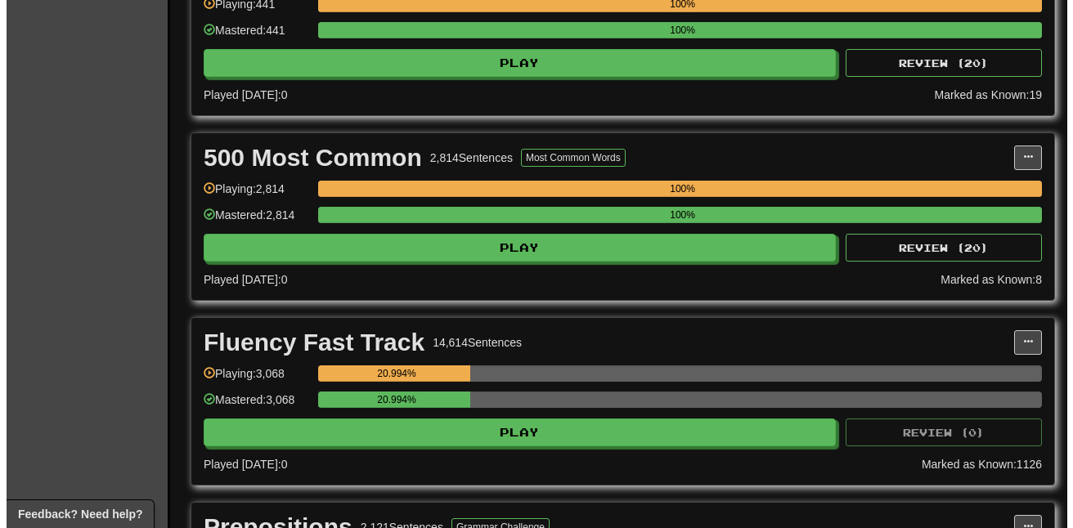
scroll to position [572, 0]
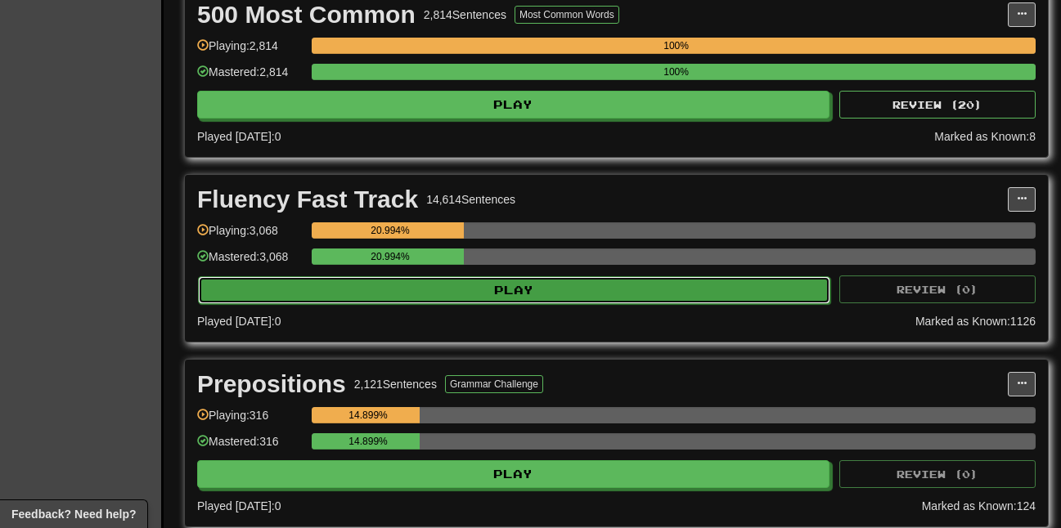
click at [460, 292] on button "Play" at bounding box center [514, 290] width 632 height 28
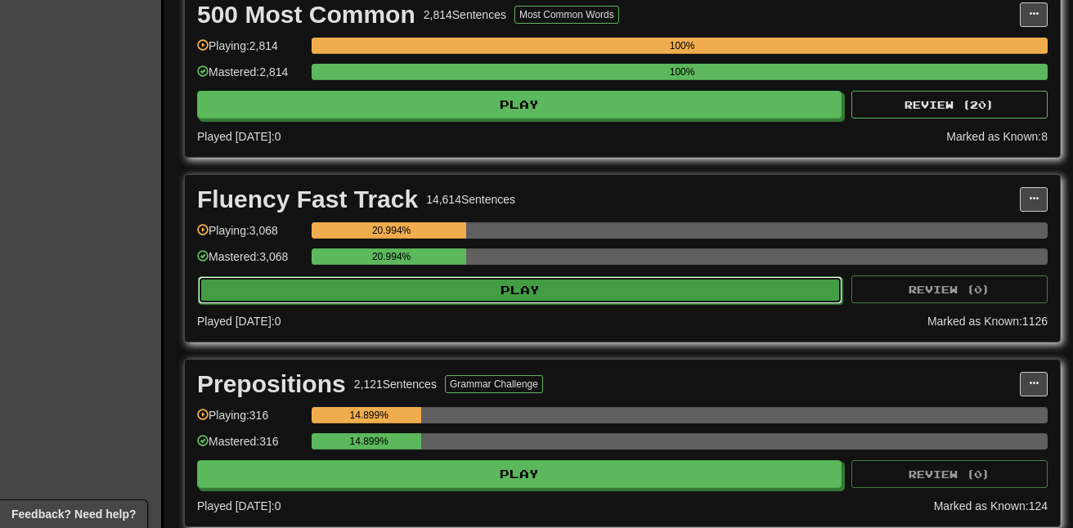
select select "**"
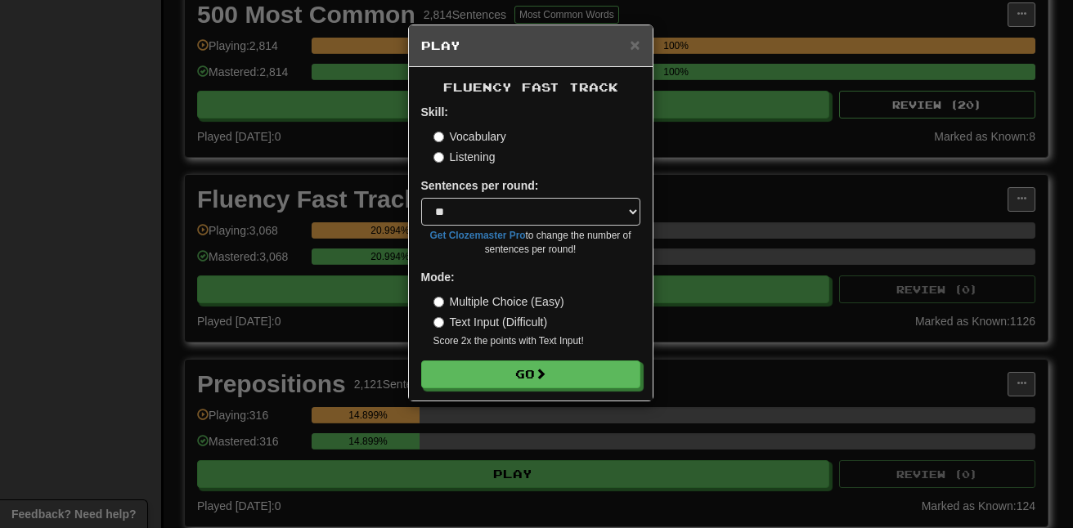
click at [464, 374] on div "Fluency Fast Track Skill: Vocabulary Listening Sentences per round: * ** ** ** …" at bounding box center [531, 234] width 244 height 334
click at [464, 374] on button "Go" at bounding box center [530, 375] width 219 height 28
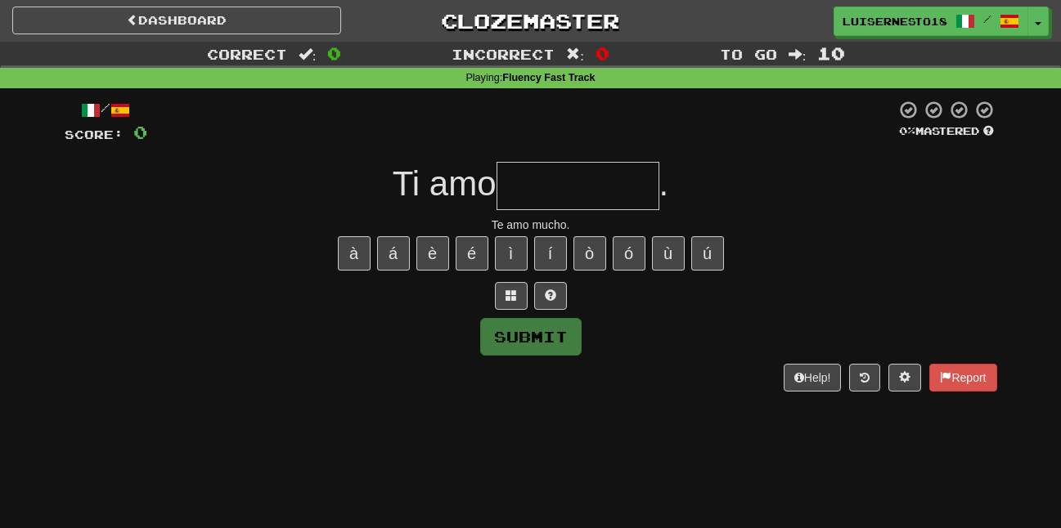
type input "*"
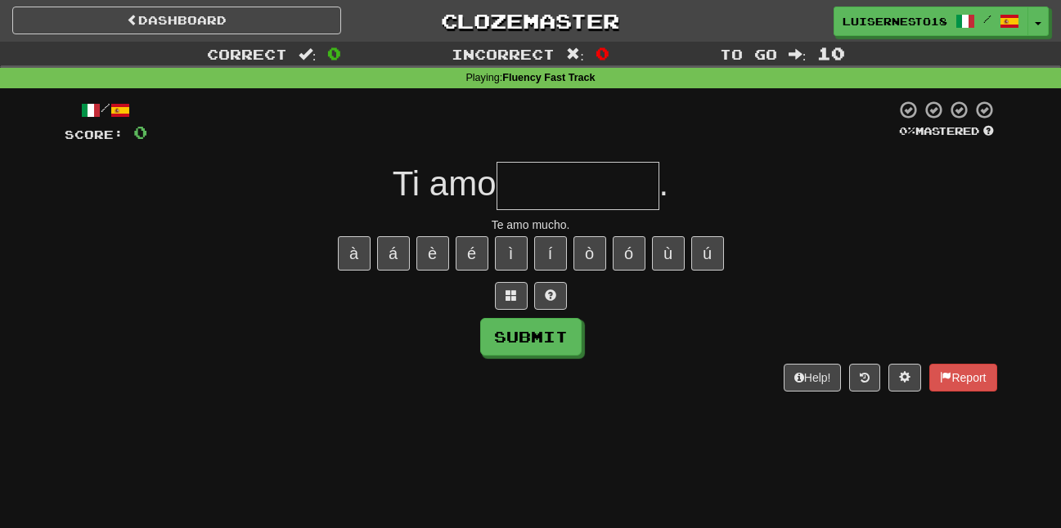
type input "*"
type input "**********"
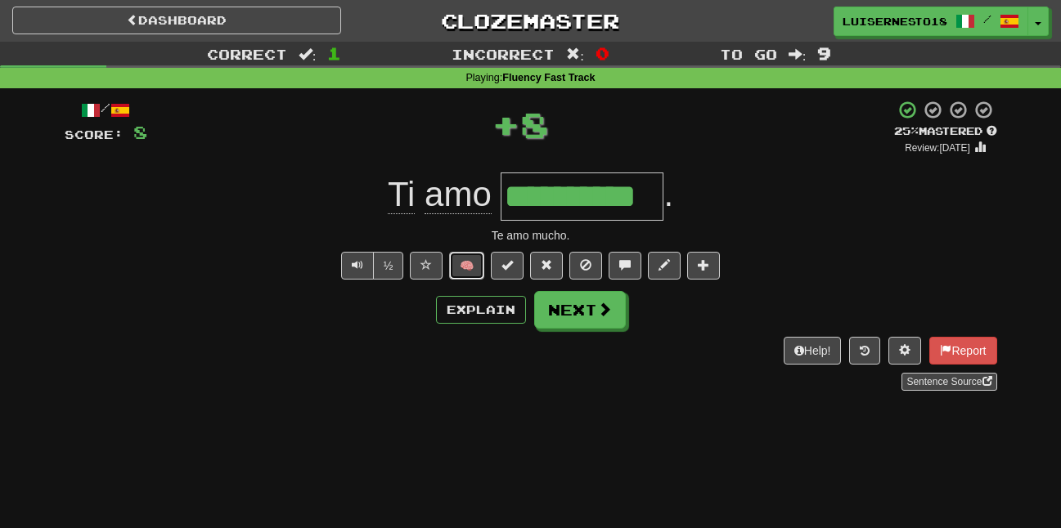
click at [462, 271] on button "🧠" at bounding box center [466, 266] width 35 height 28
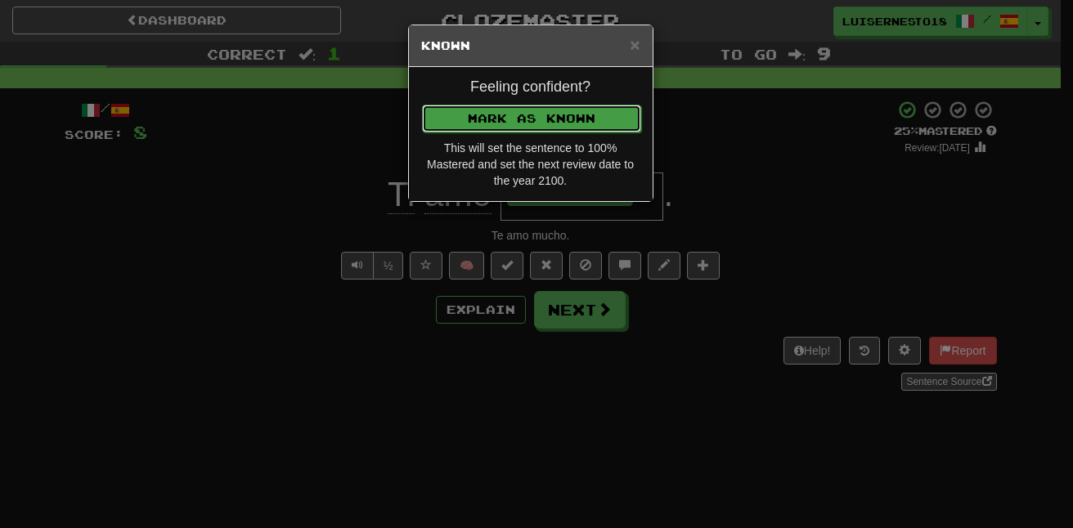
click at [433, 98] on div "Feeling confident? Mark as Known This will set the sentence to 100% Mastered an…" at bounding box center [531, 134] width 244 height 134
click at [445, 125] on button "Mark as Known" at bounding box center [531, 119] width 219 height 28
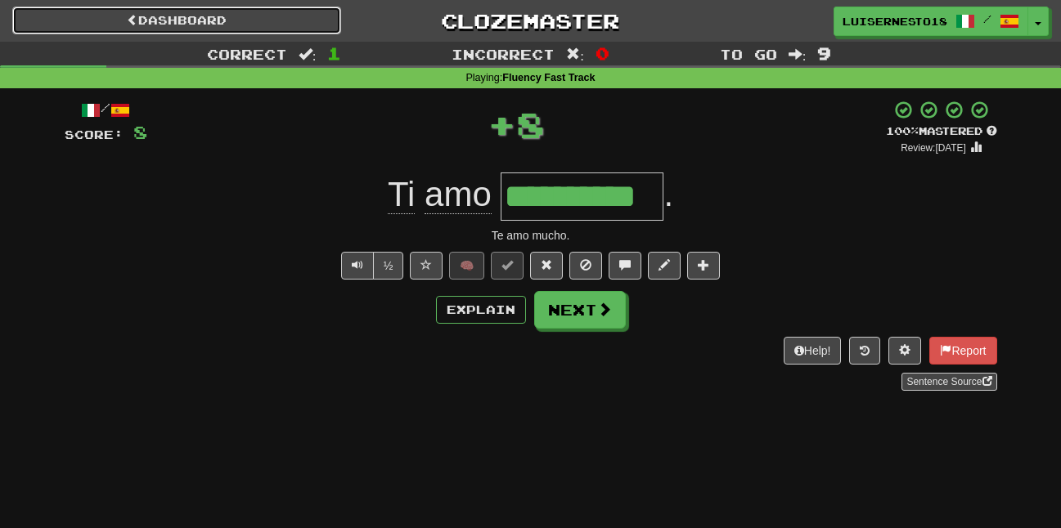
click at [182, 22] on link "Dashboard" at bounding box center [176, 21] width 329 height 28
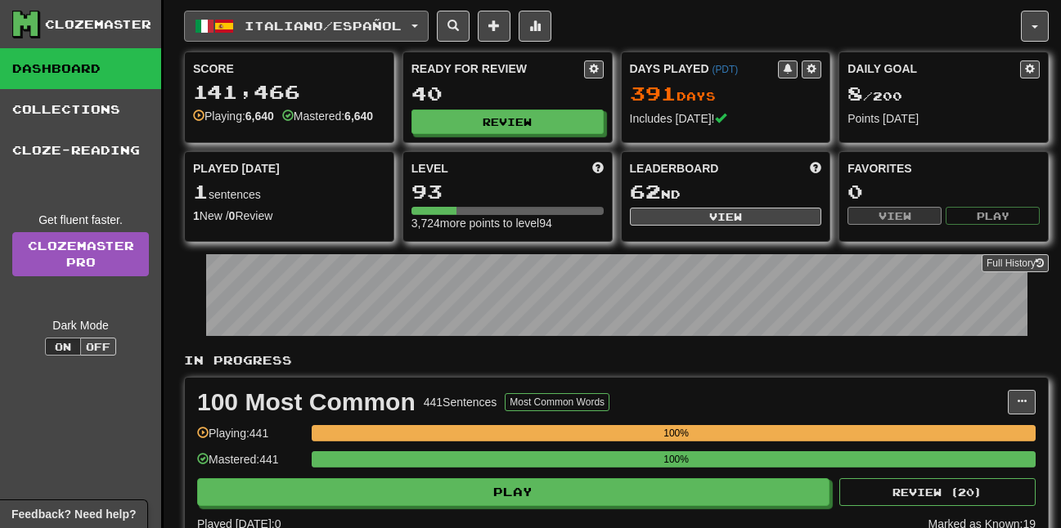
click at [190, 25] on button "Italiano / Español" at bounding box center [306, 26] width 244 height 31
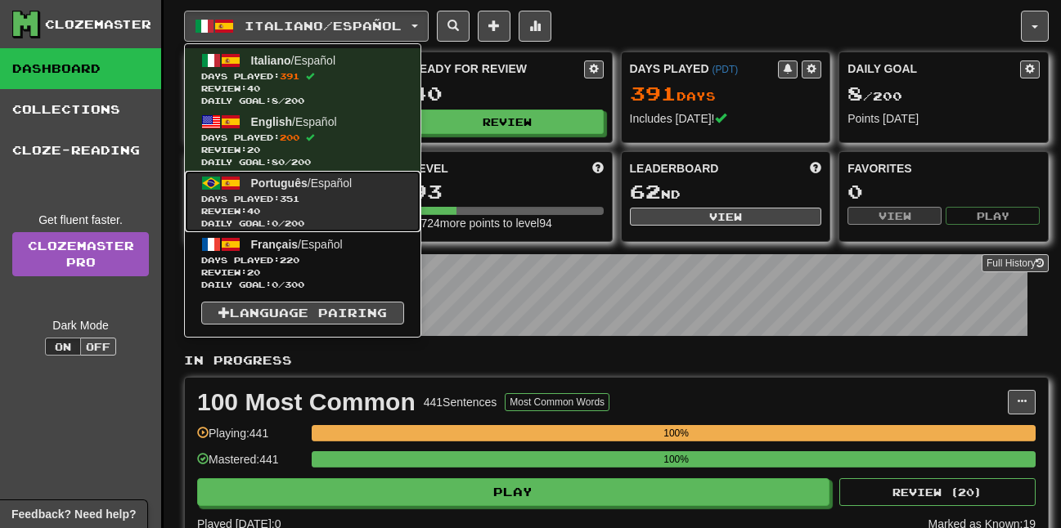
click at [238, 187] on span at bounding box center [231, 183] width 20 height 20
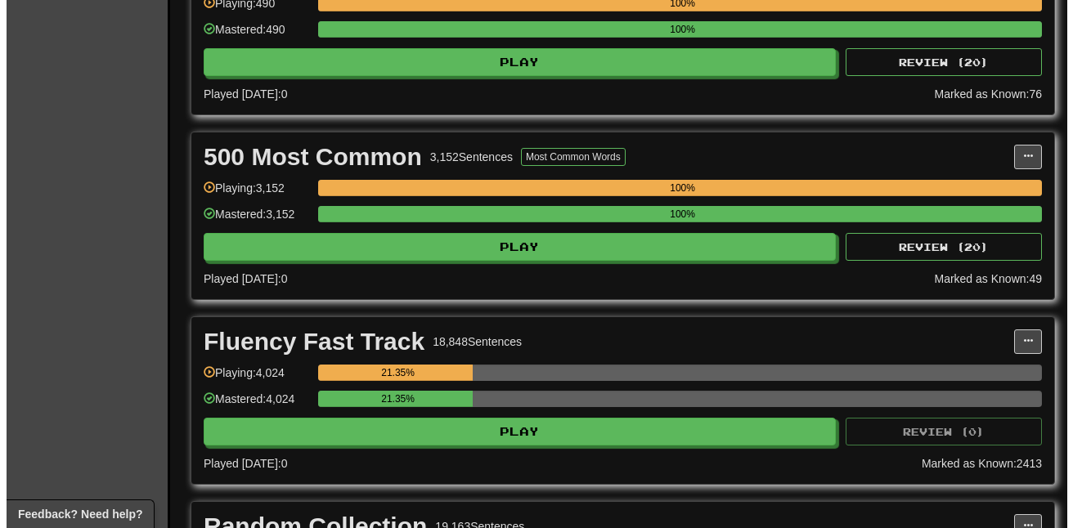
scroll to position [491, 0]
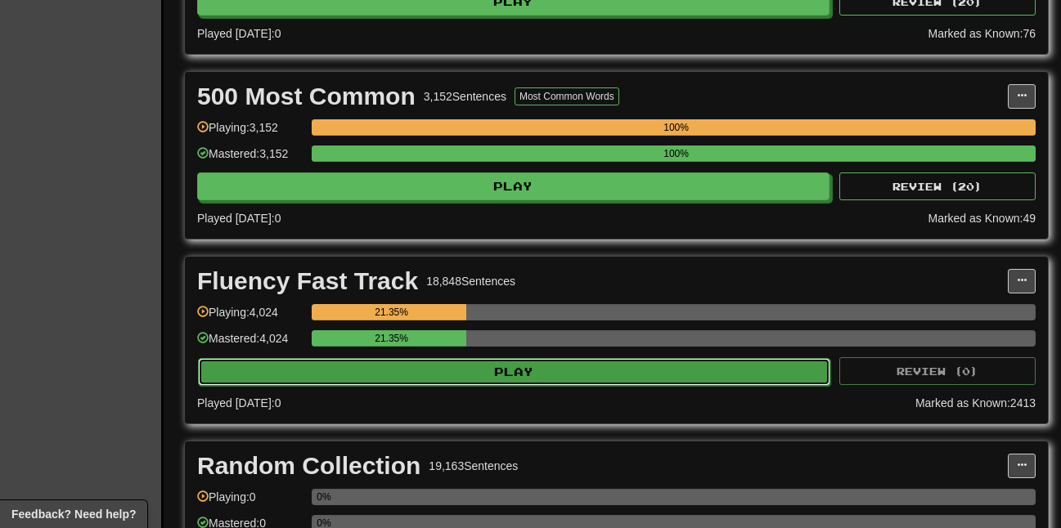
click at [369, 386] on button "Play" at bounding box center [514, 372] width 632 height 28
select select "**"
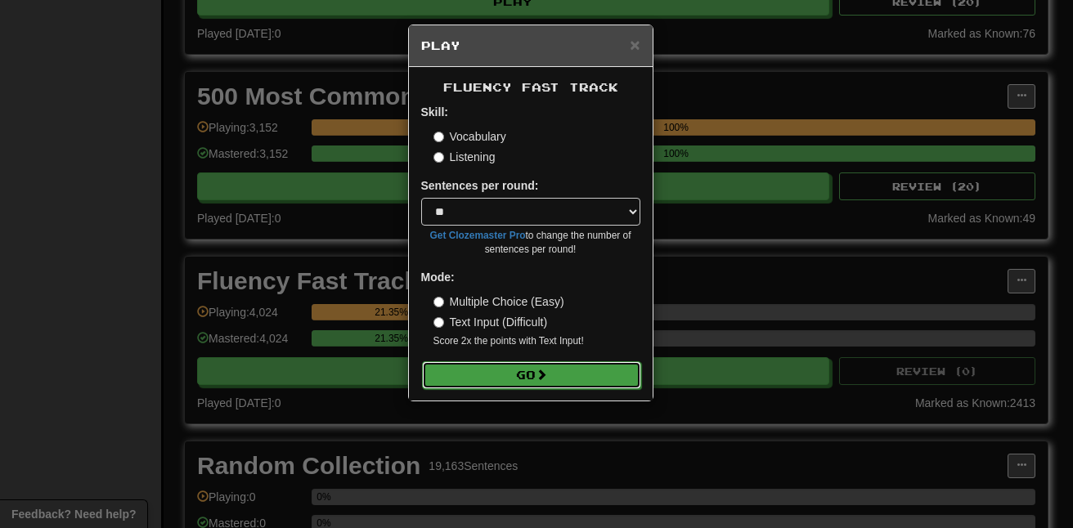
click at [477, 367] on button "Go" at bounding box center [531, 375] width 219 height 28
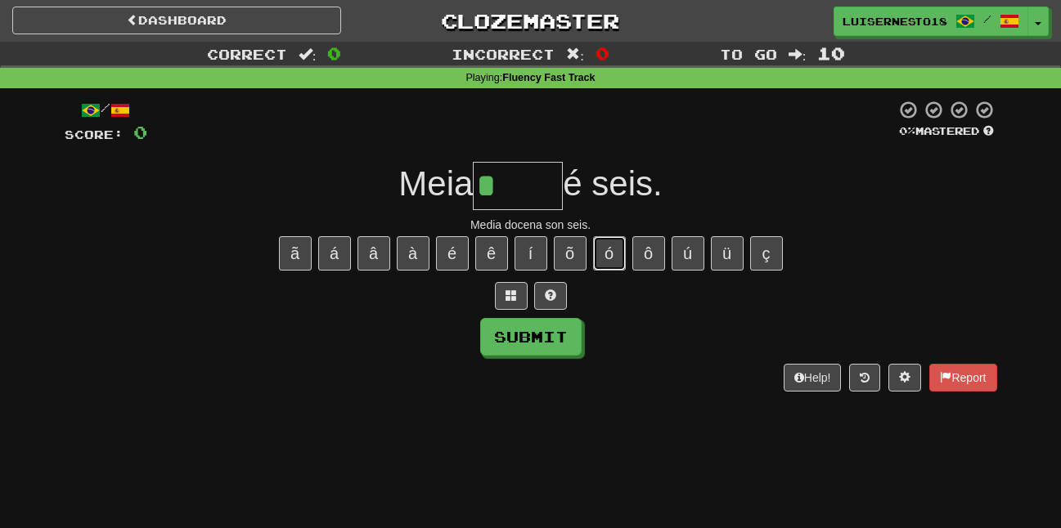
click at [621, 250] on button "ó" at bounding box center [609, 253] width 33 height 34
click at [415, 251] on button "à" at bounding box center [413, 253] width 33 height 34
click at [459, 256] on button "é" at bounding box center [452, 253] width 33 height 34
click at [350, 258] on button "á" at bounding box center [334, 253] width 33 height 34
click at [309, 258] on button "ã" at bounding box center [295, 253] width 33 height 34
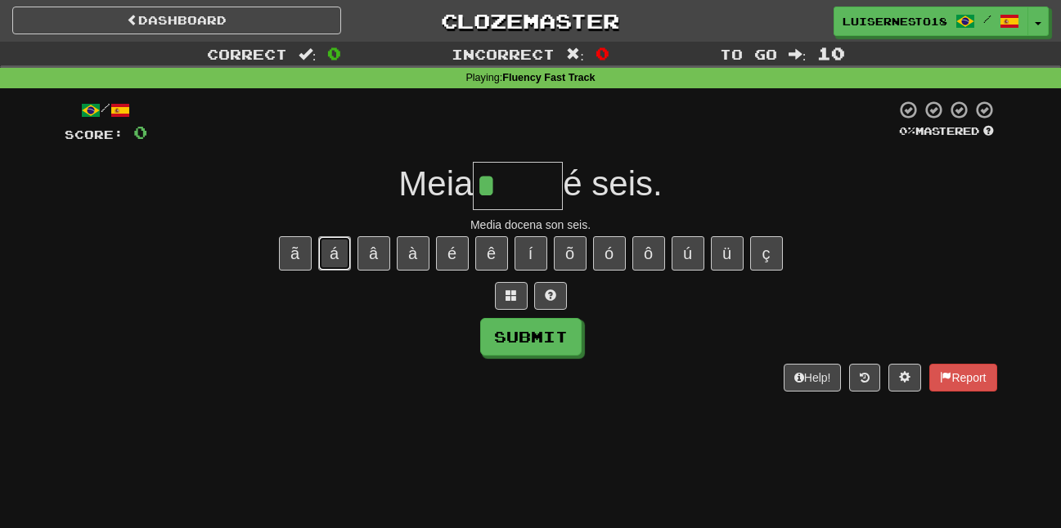
click at [320, 245] on button "á" at bounding box center [334, 253] width 33 height 34
click at [688, 249] on button "ú" at bounding box center [687, 253] width 33 height 34
type input "*****"
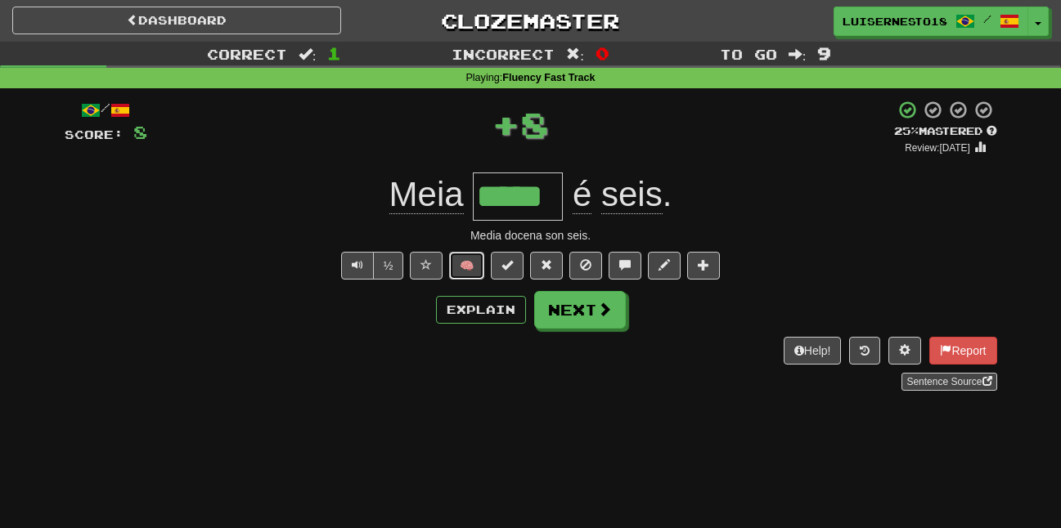
click at [478, 262] on button "🧠" at bounding box center [466, 266] width 35 height 28
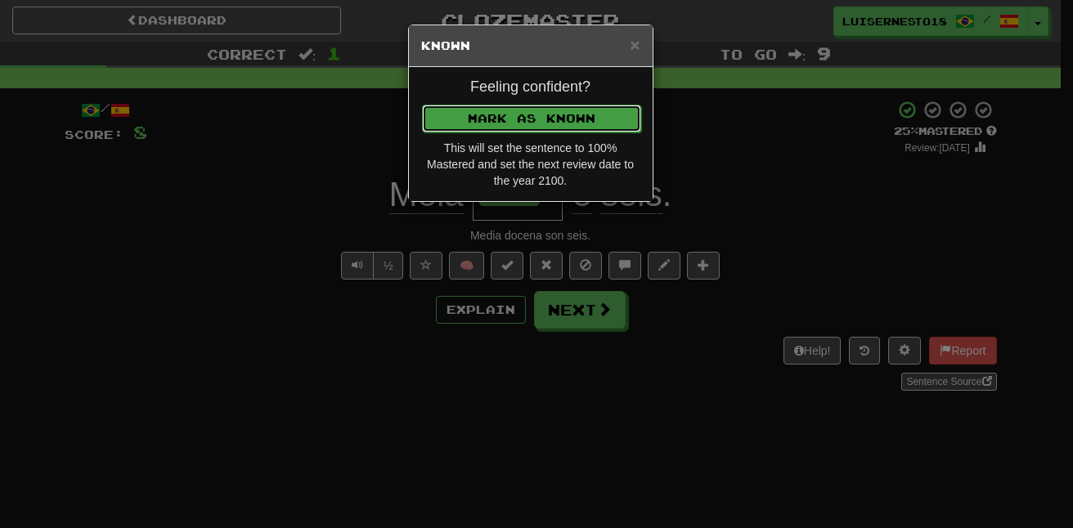
click at [473, 112] on button "Mark as Known" at bounding box center [531, 119] width 219 height 28
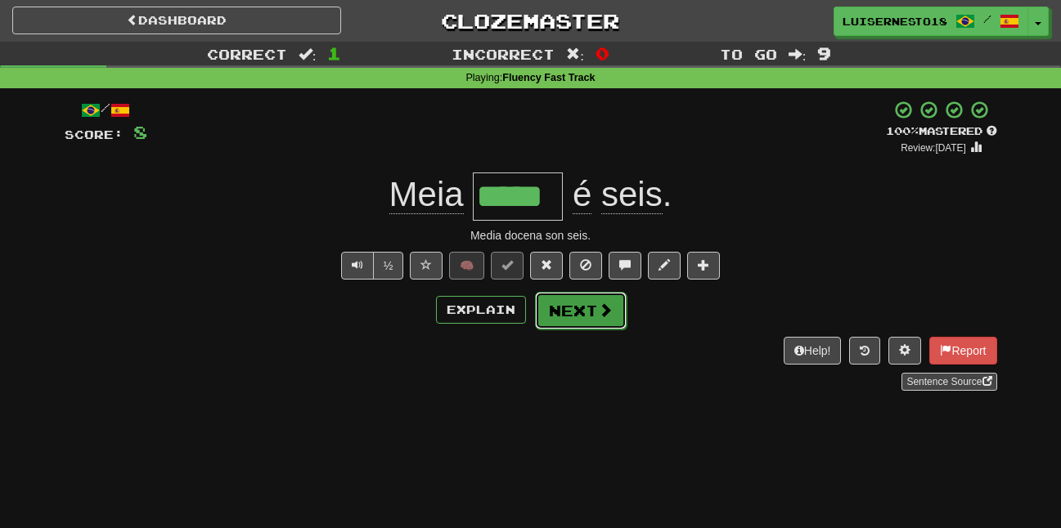
click at [559, 320] on button "Next" at bounding box center [581, 311] width 92 height 38
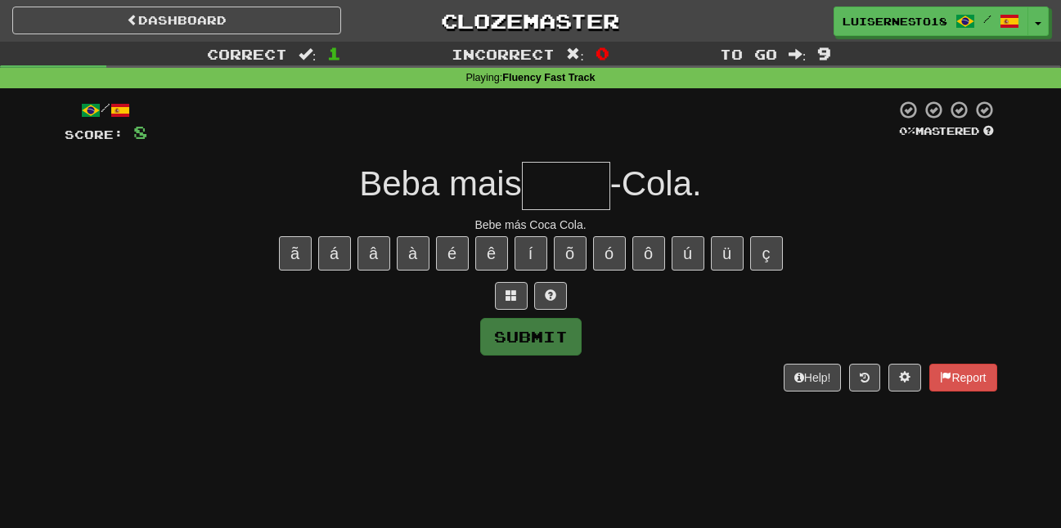
type input "*"
type input "****"
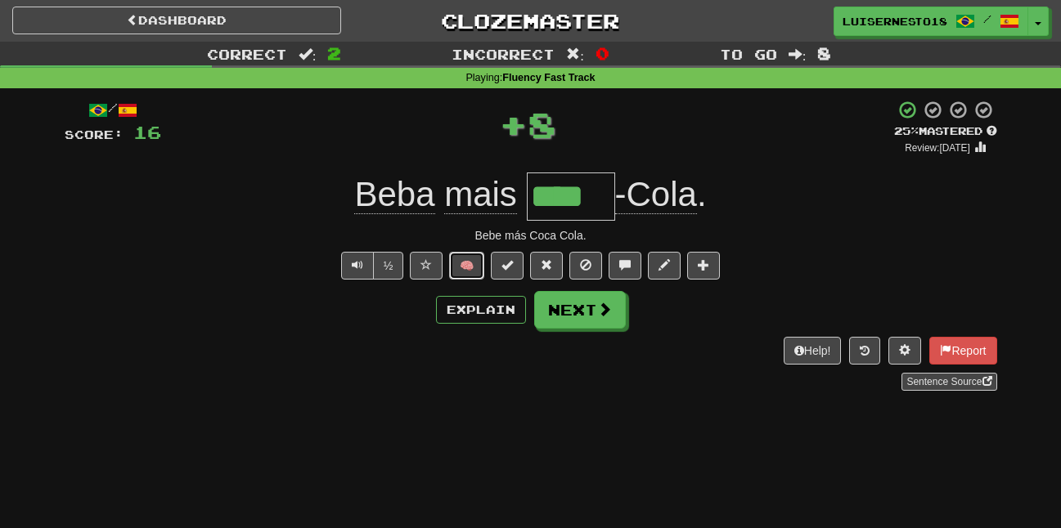
click at [460, 262] on button "🧠" at bounding box center [466, 266] width 35 height 28
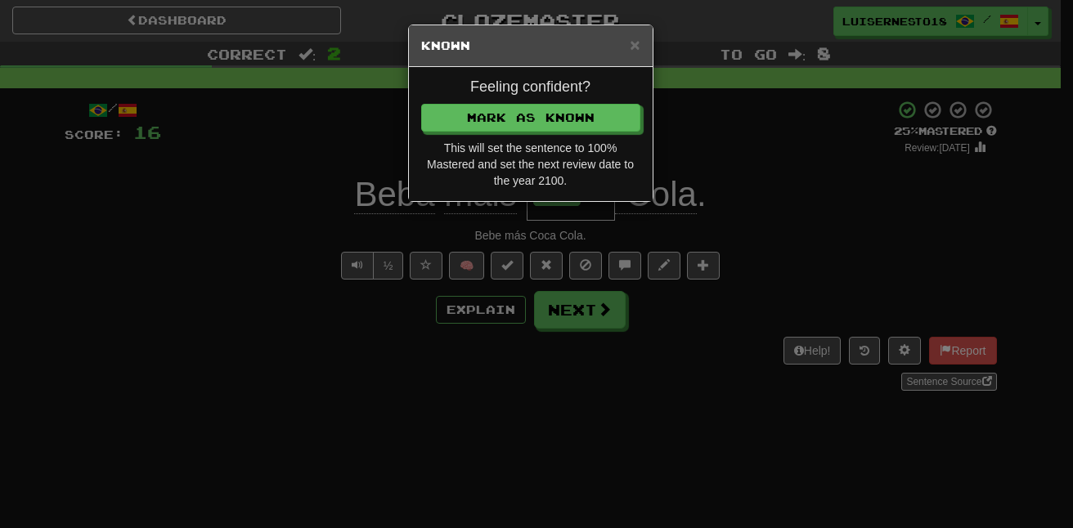
click at [421, 140] on div "This will set the sentence to 100% Mastered and set the next review date to the…" at bounding box center [530, 164] width 219 height 49
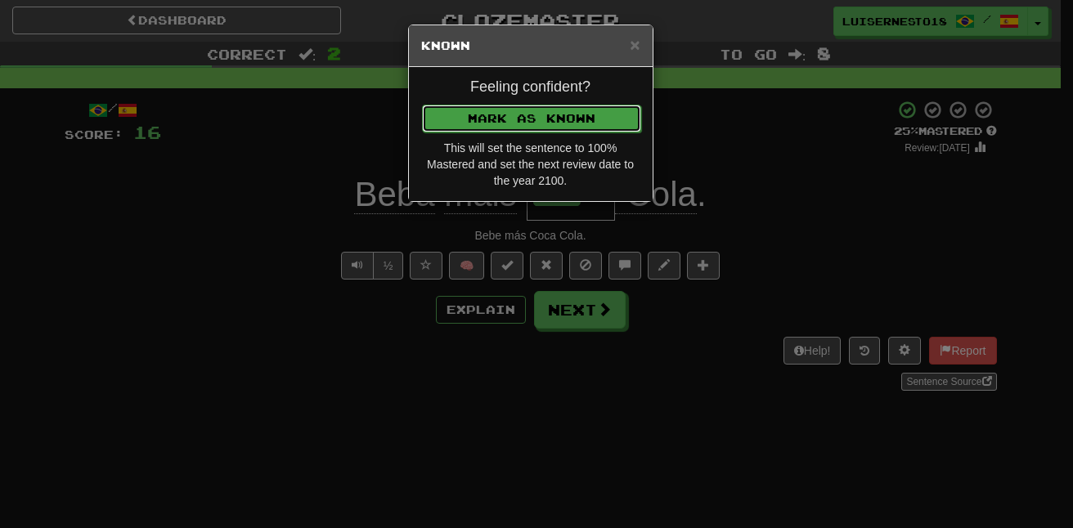
click at [441, 128] on button "Mark as Known" at bounding box center [531, 119] width 219 height 28
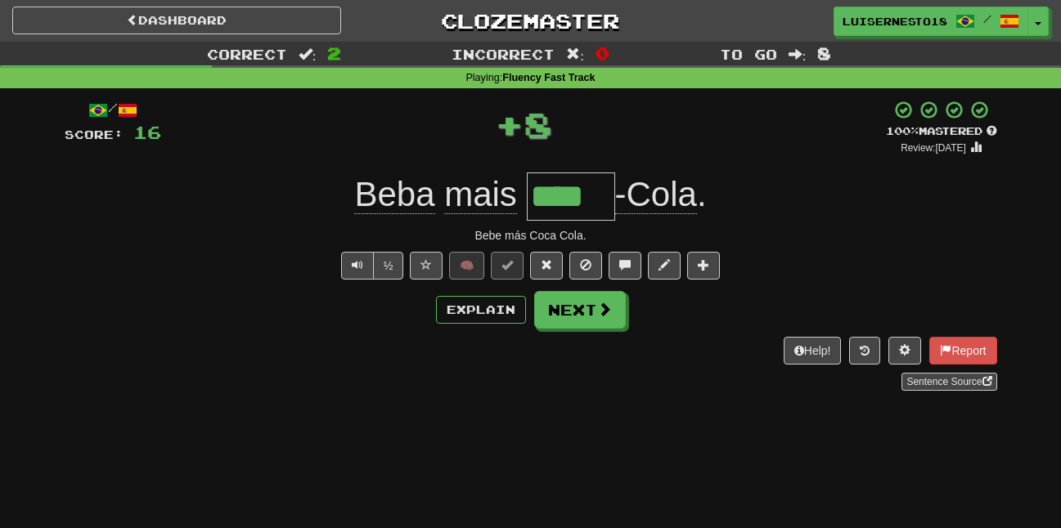
click at [271, 36] on div "Dashboard Clozemaster LUISERNESTO18 / Toggle Dropdown Dashboard Leaderboard Act…" at bounding box center [530, 21] width 1036 height 42
click at [268, 0] on div "Dashboard Clozemaster LUISERNESTO18 / Toggle Dropdown Dashboard Leaderboard Act…" at bounding box center [530, 18] width 1061 height 36
click at [284, 2] on div "Dashboard Clozemaster LUISERNESTO18 / Toggle Dropdown Dashboard Leaderboard Act…" at bounding box center [530, 18] width 1061 height 36
click at [273, 14] on link "Dashboard" at bounding box center [176, 21] width 329 height 28
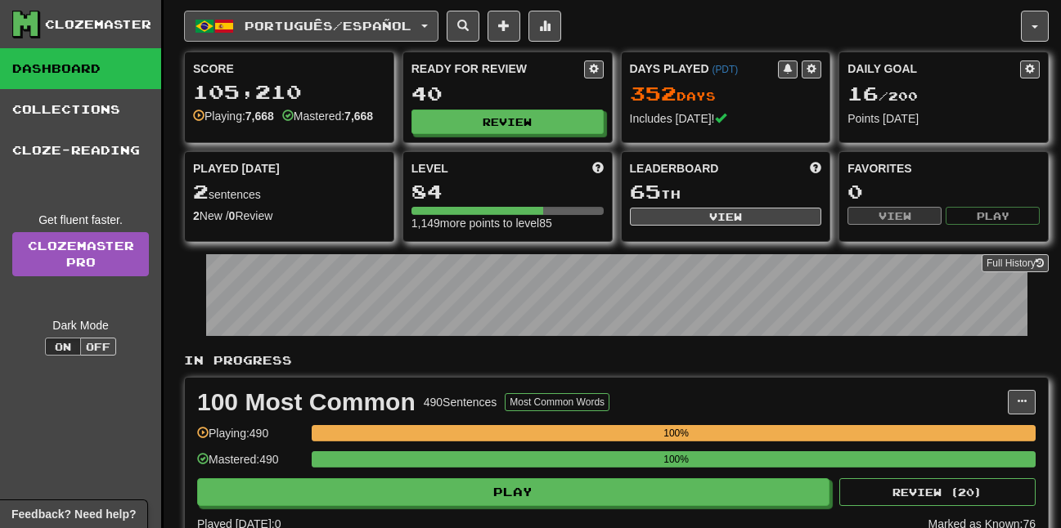
click at [314, 34] on button "Português / Español" at bounding box center [311, 26] width 254 height 31
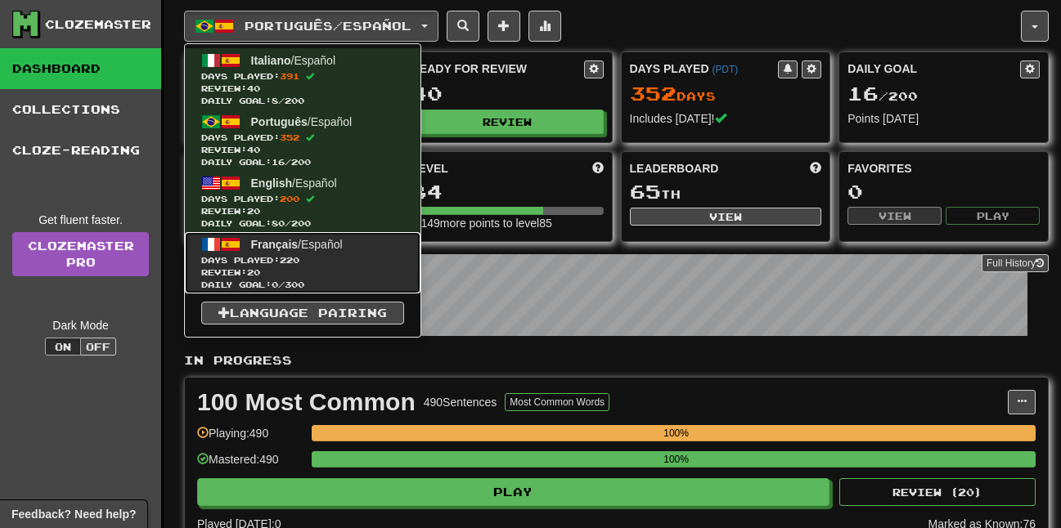
click at [296, 240] on span "Français" at bounding box center [274, 244] width 47 height 13
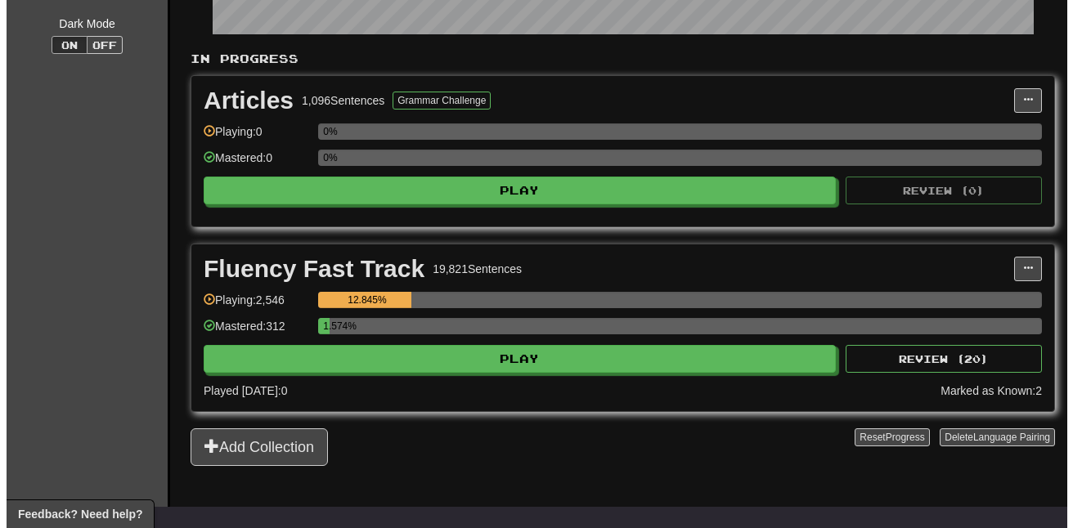
scroll to position [306, 0]
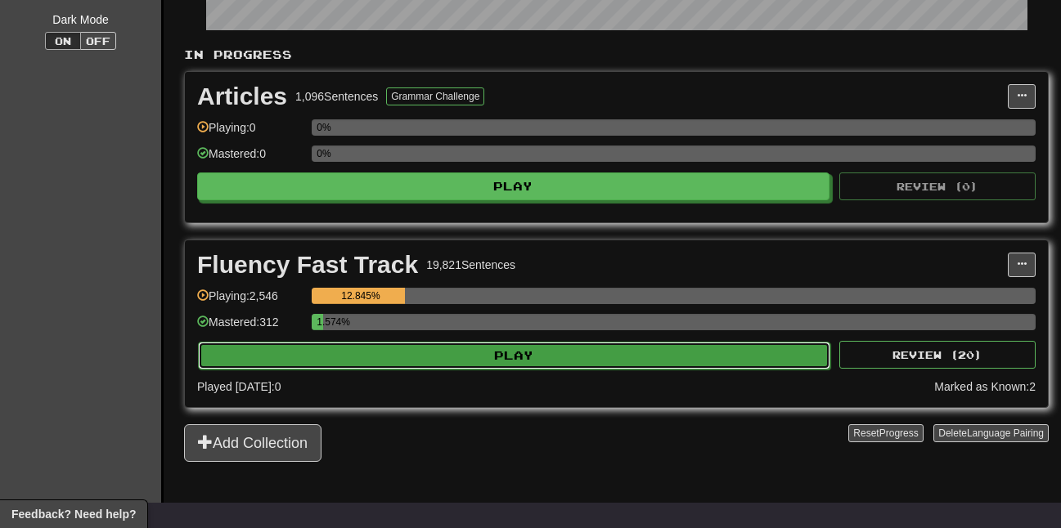
click at [408, 367] on button "Play" at bounding box center [514, 356] width 632 height 28
select select "**"
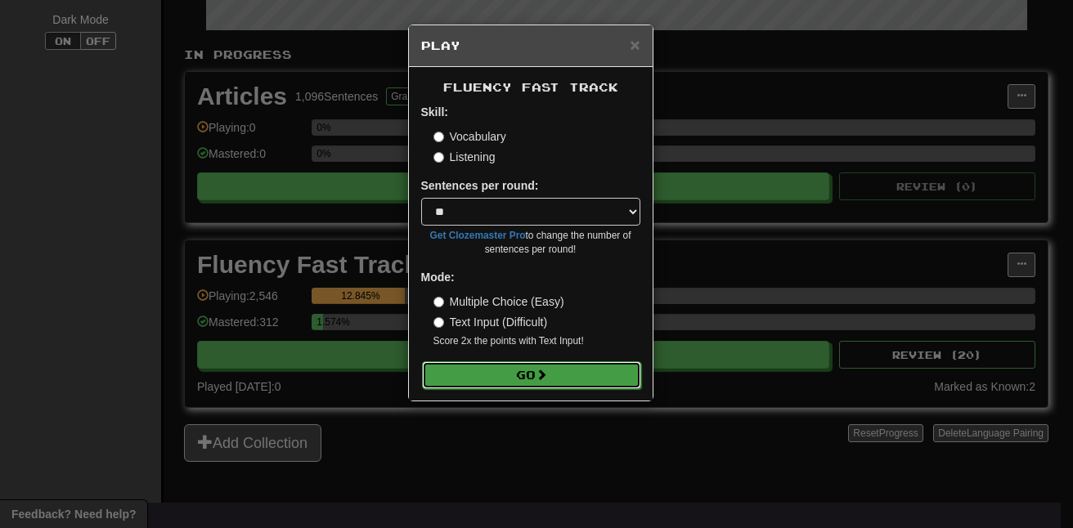
click at [453, 379] on button "Go" at bounding box center [531, 375] width 219 height 28
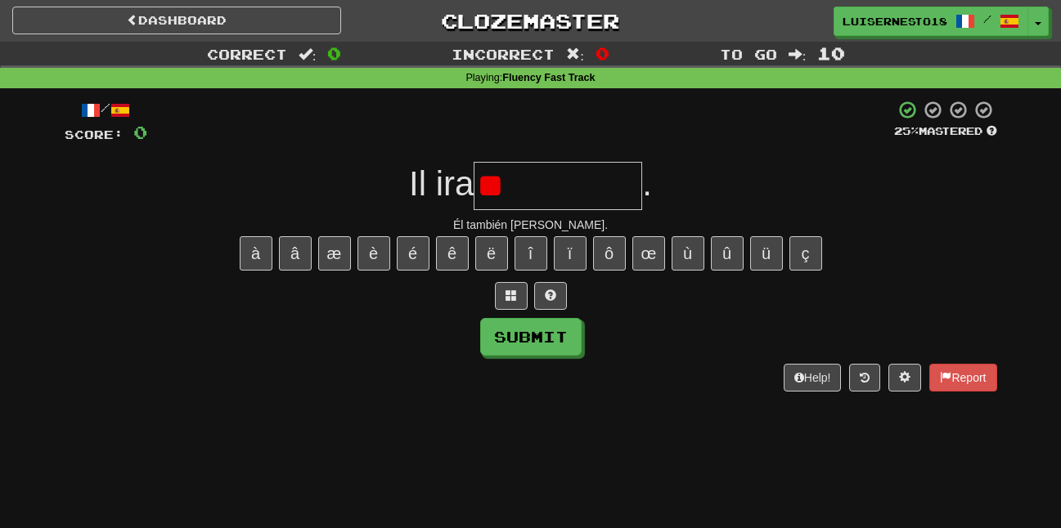
type input "*"
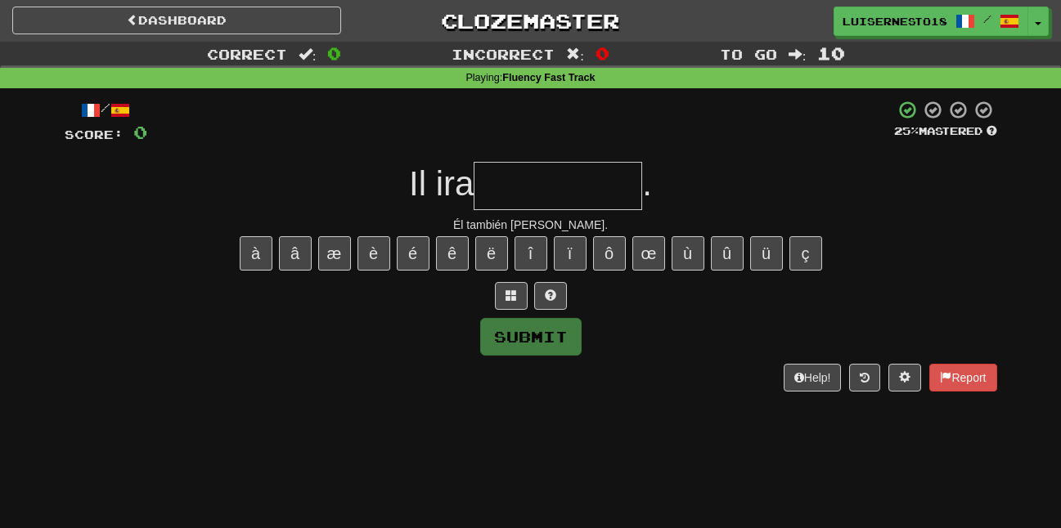
type input "*"
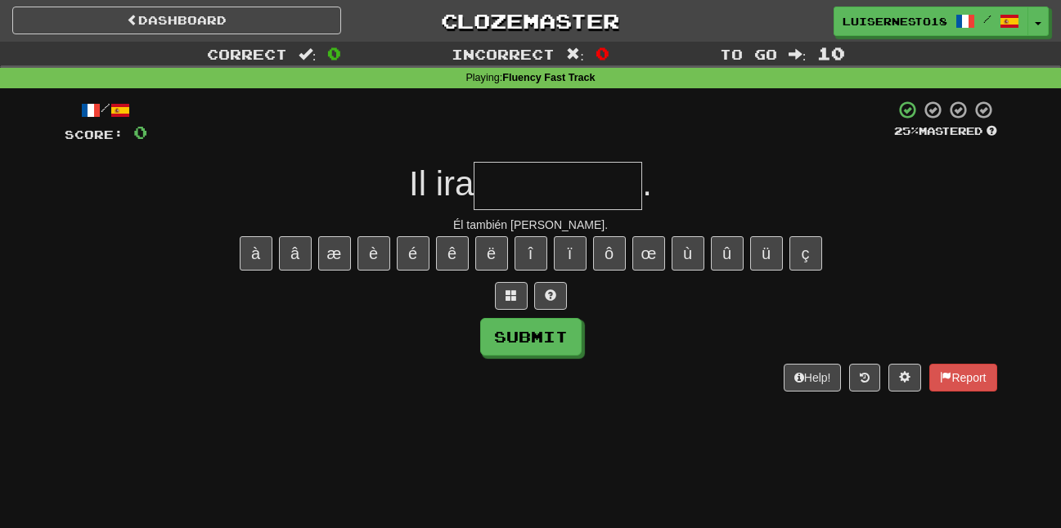
type input "*"
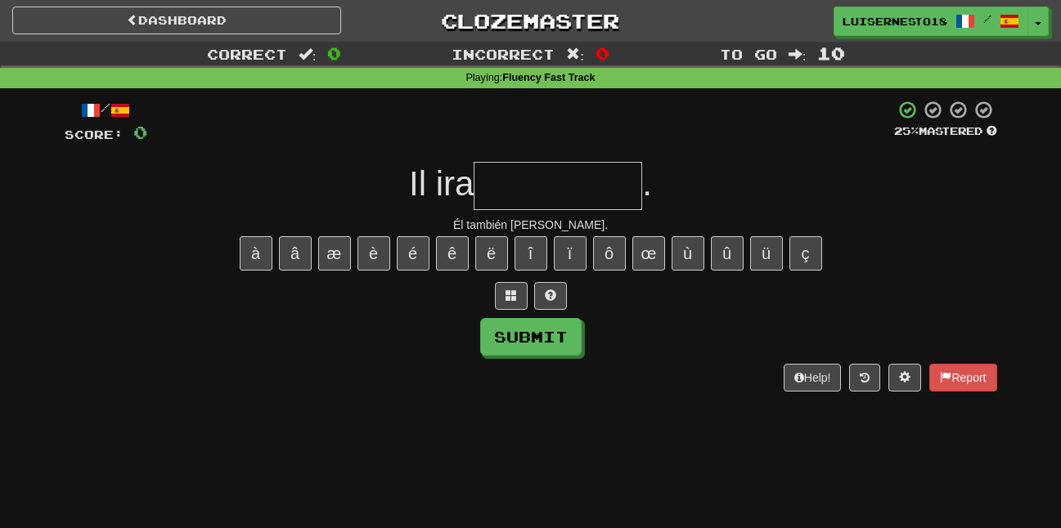
type input "*"
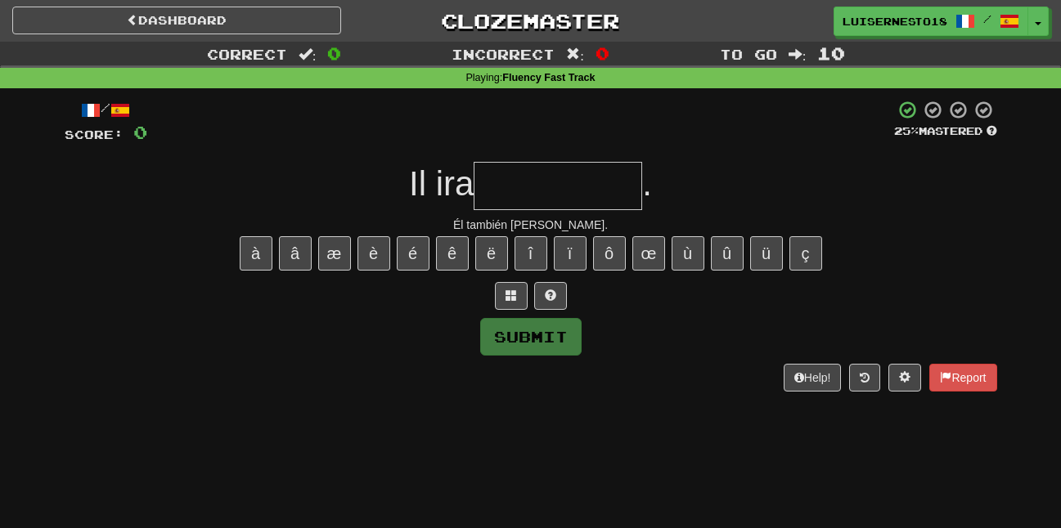
type input "*"
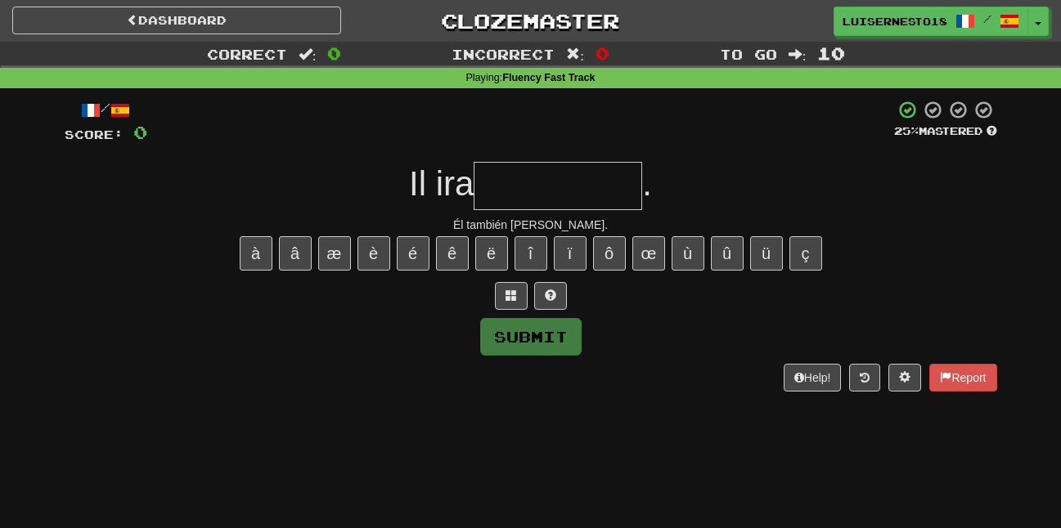
type input "*"
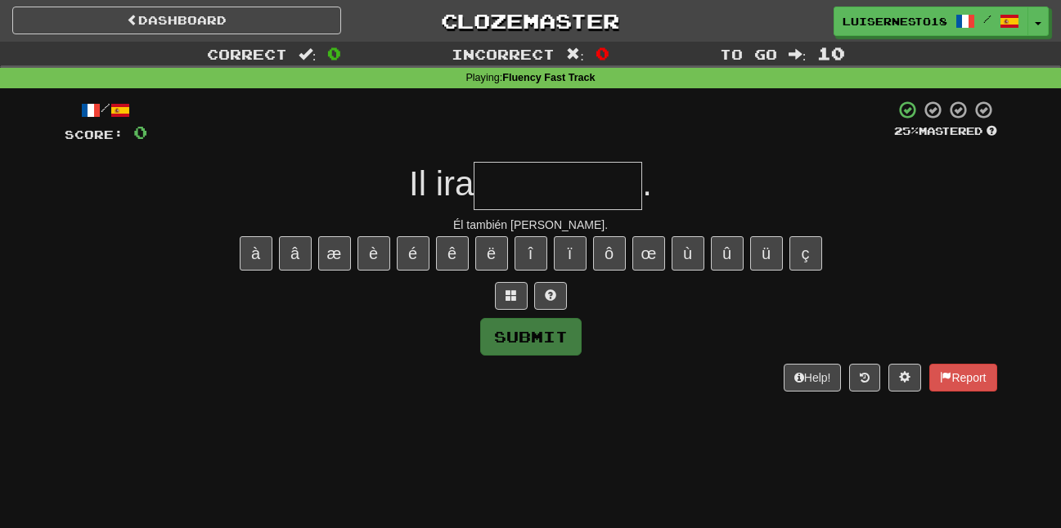
type input "*"
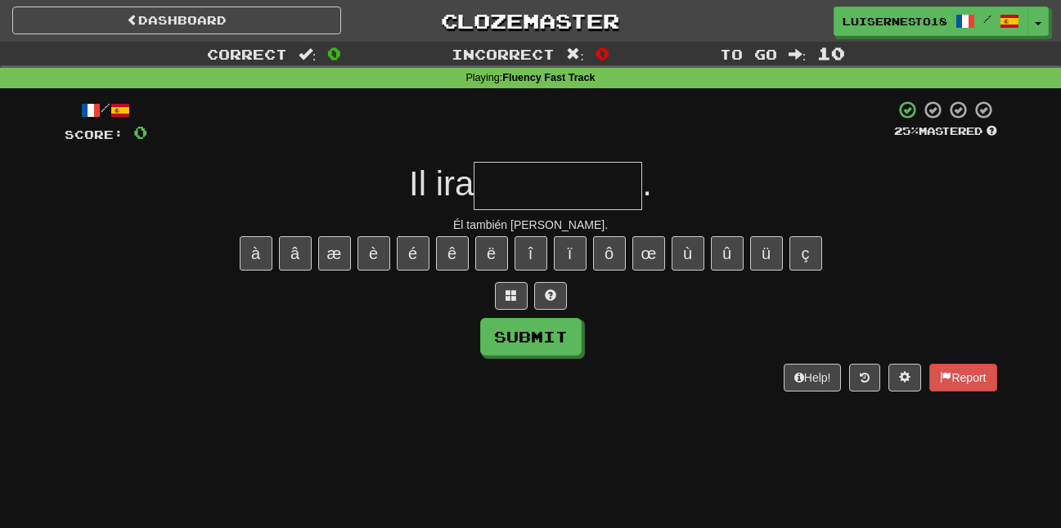
type input "*"
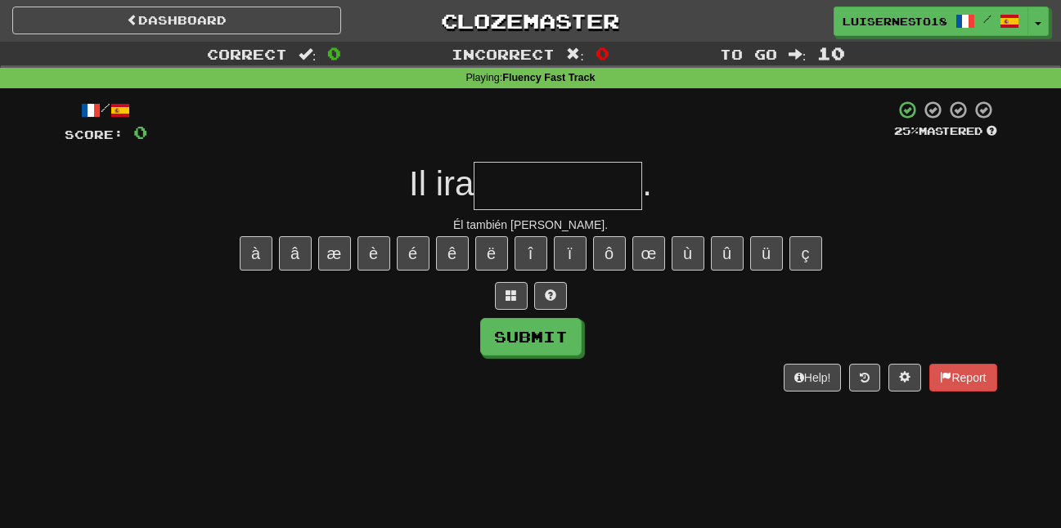
type input "*"
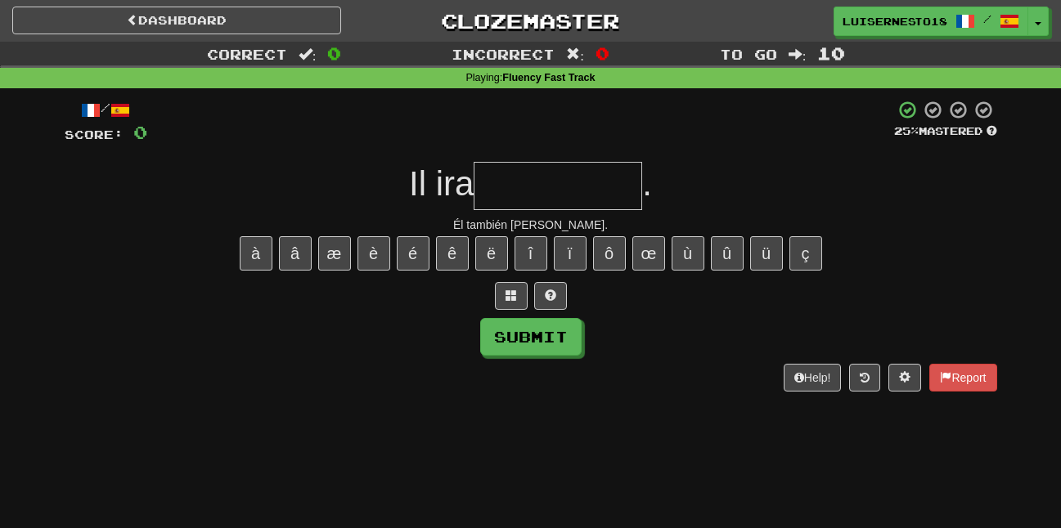
type input "*"
click at [374, 266] on button "è" at bounding box center [373, 253] width 33 height 34
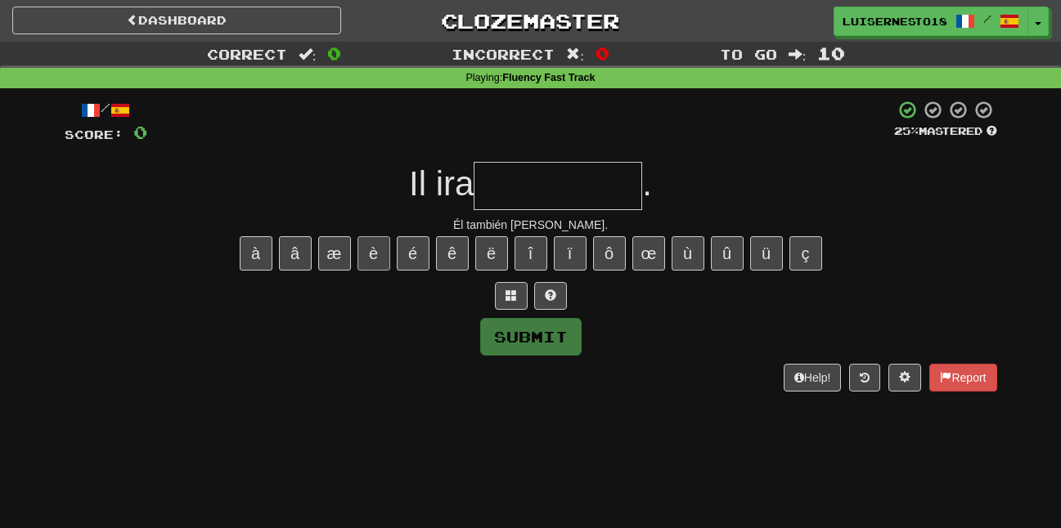
type input "*"
click at [407, 260] on button "é" at bounding box center [413, 253] width 33 height 34
type input "*"
click at [404, 262] on button "é" at bounding box center [413, 253] width 33 height 34
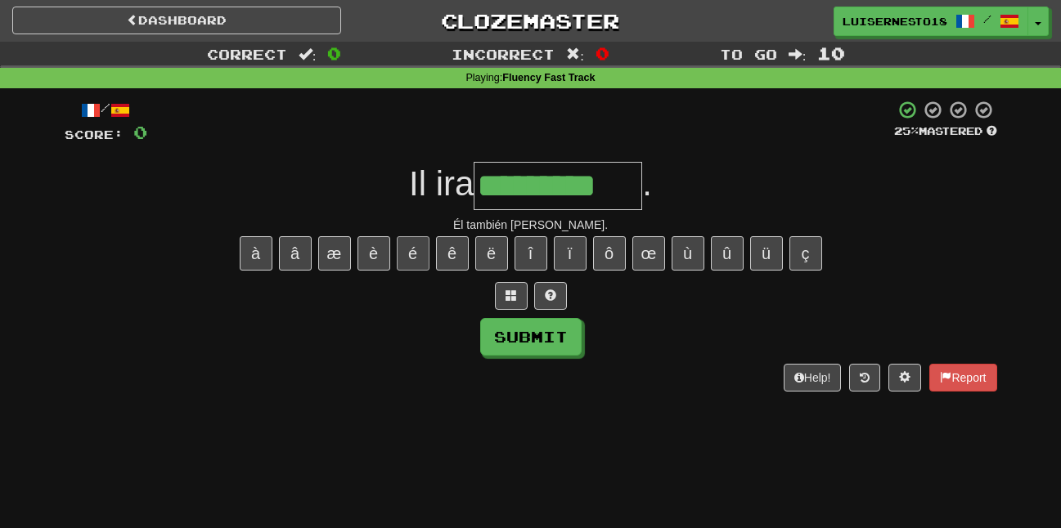
type input "*********"
